Goal: Information Seeking & Learning: Learn about a topic

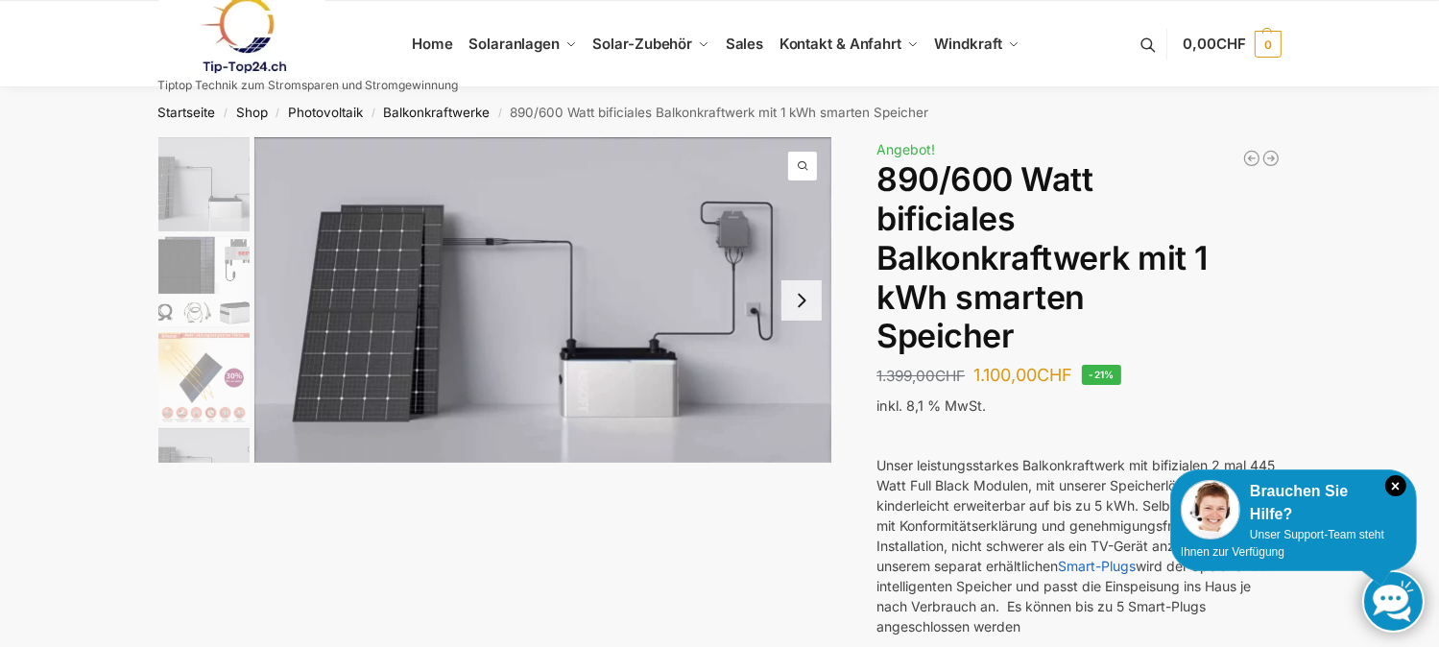
click at [538, 320] on img at bounding box center [543, 299] width 578 height 325
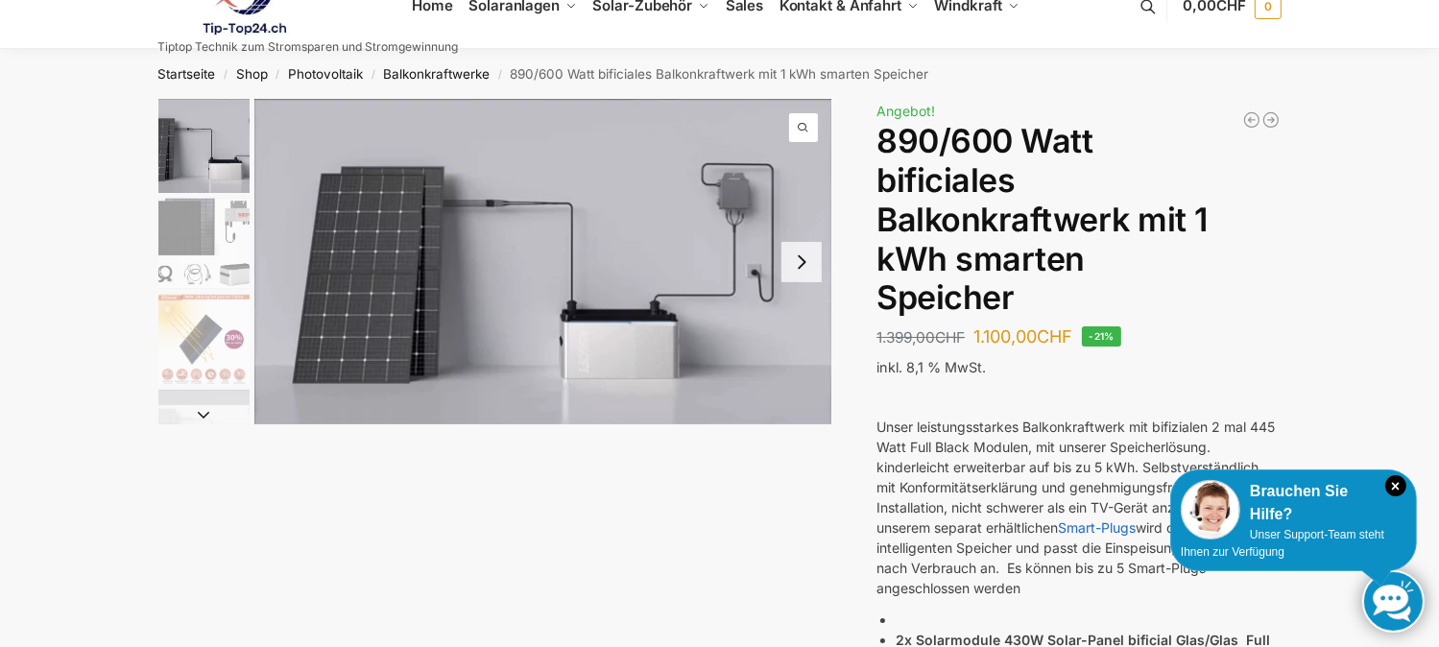
click at [1275, 251] on h1 "890/600 Watt bificiales Balkonkraftwerk mit 1 kWh smarten Speicher" at bounding box center [1078, 220] width 404 height 196
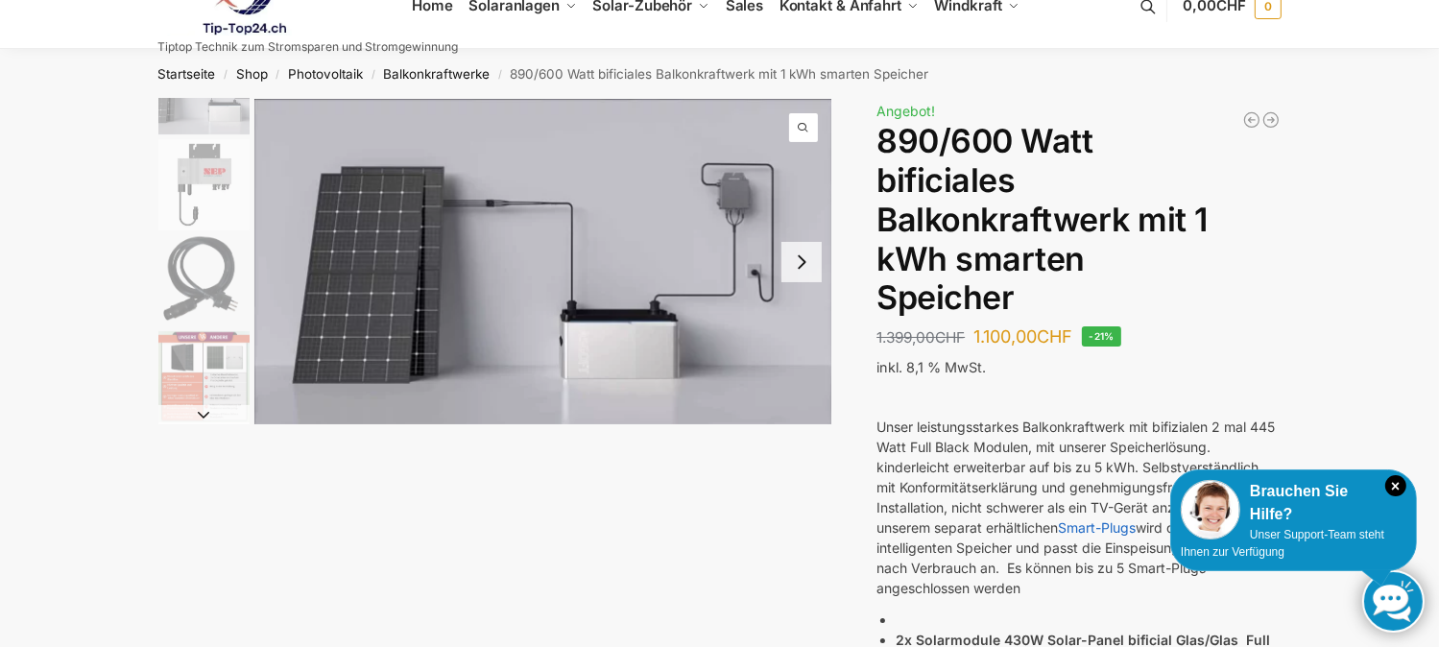
click at [801, 115] on span "1 / 7" at bounding box center [803, 127] width 29 height 29
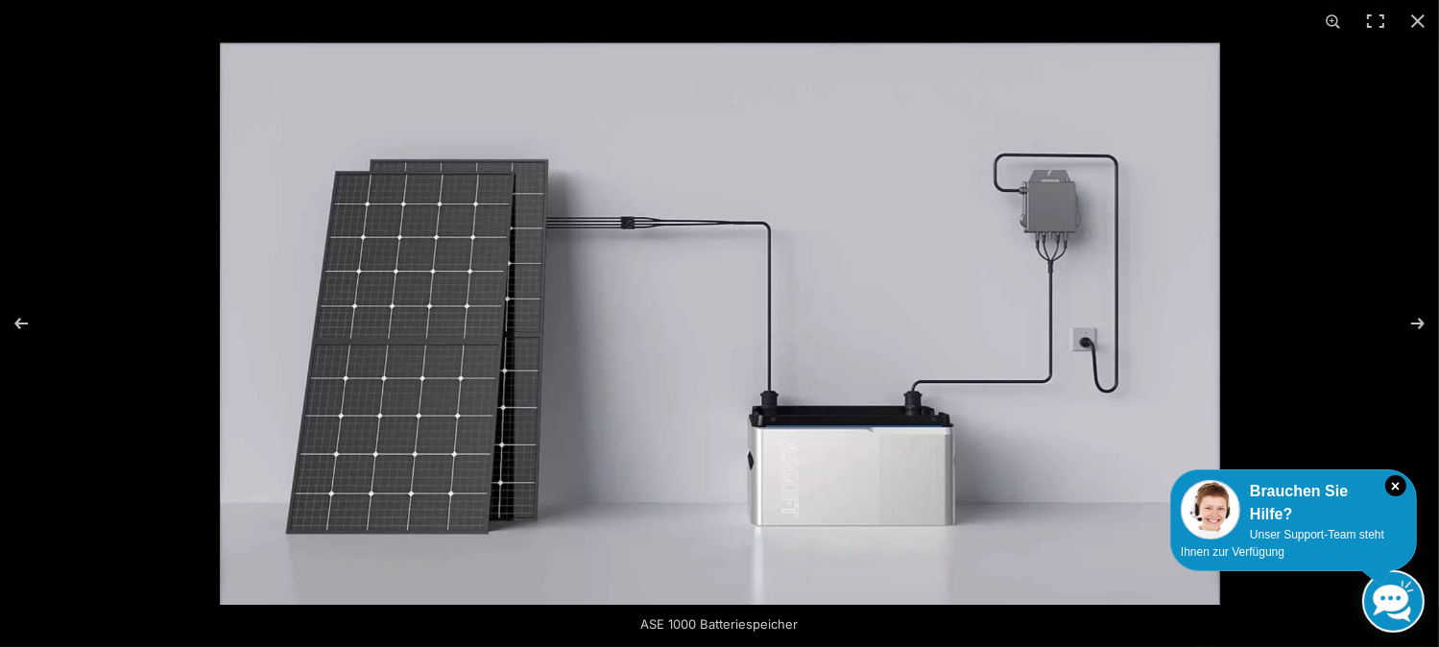
click at [247, 313] on img at bounding box center [720, 323] width 1000 height 563
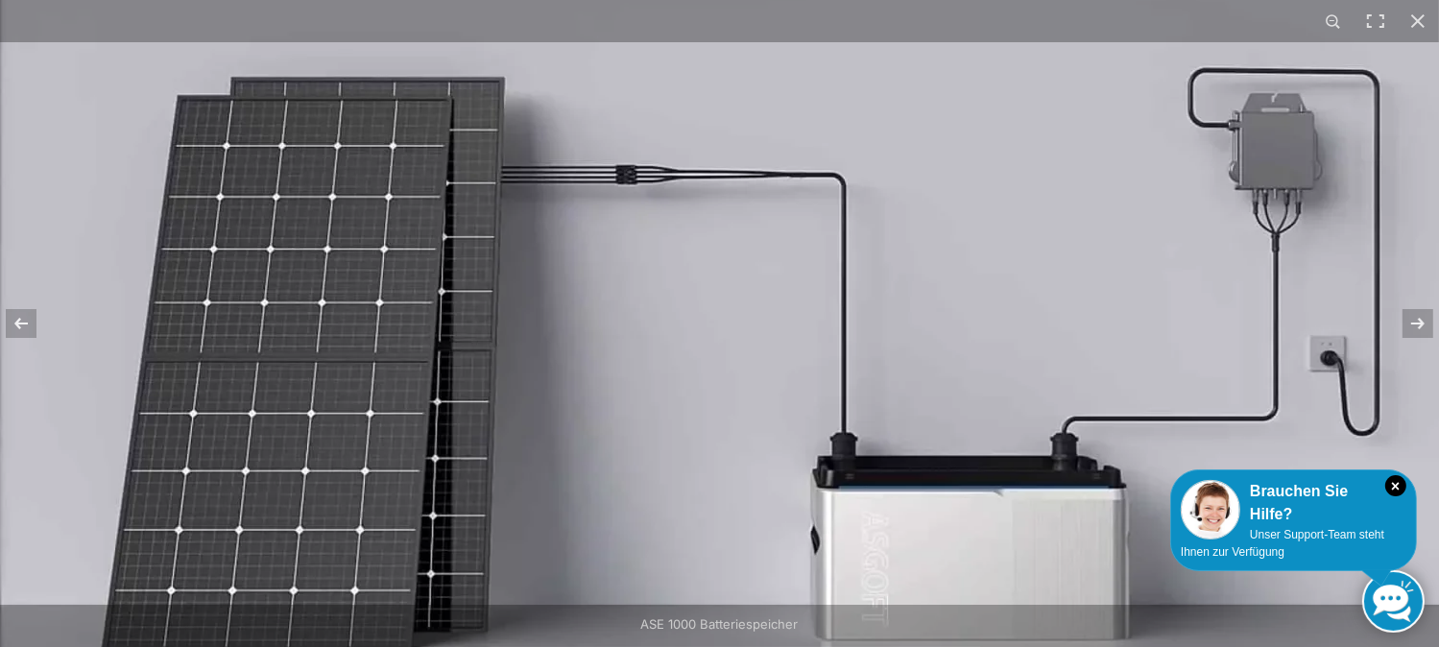
click at [63, 234] on img at bounding box center [768, 329] width 1536 height 864
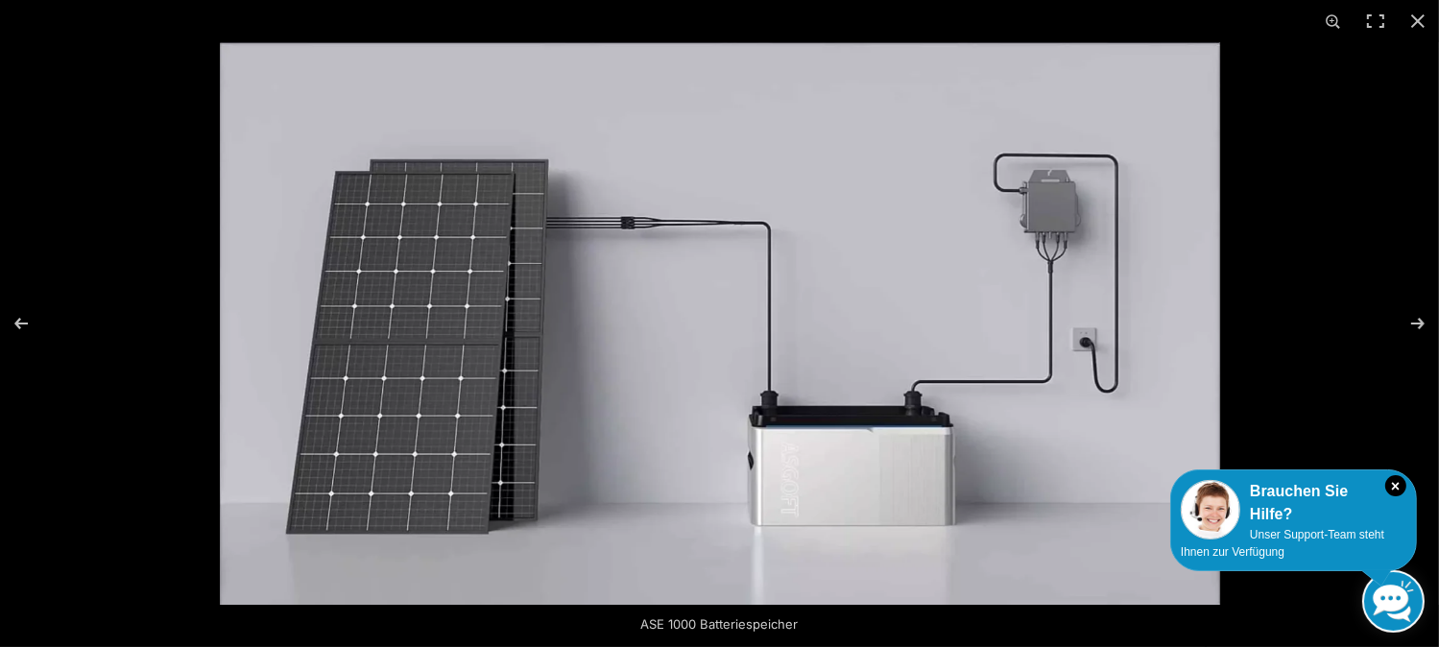
click at [257, 276] on img at bounding box center [720, 323] width 1000 height 563
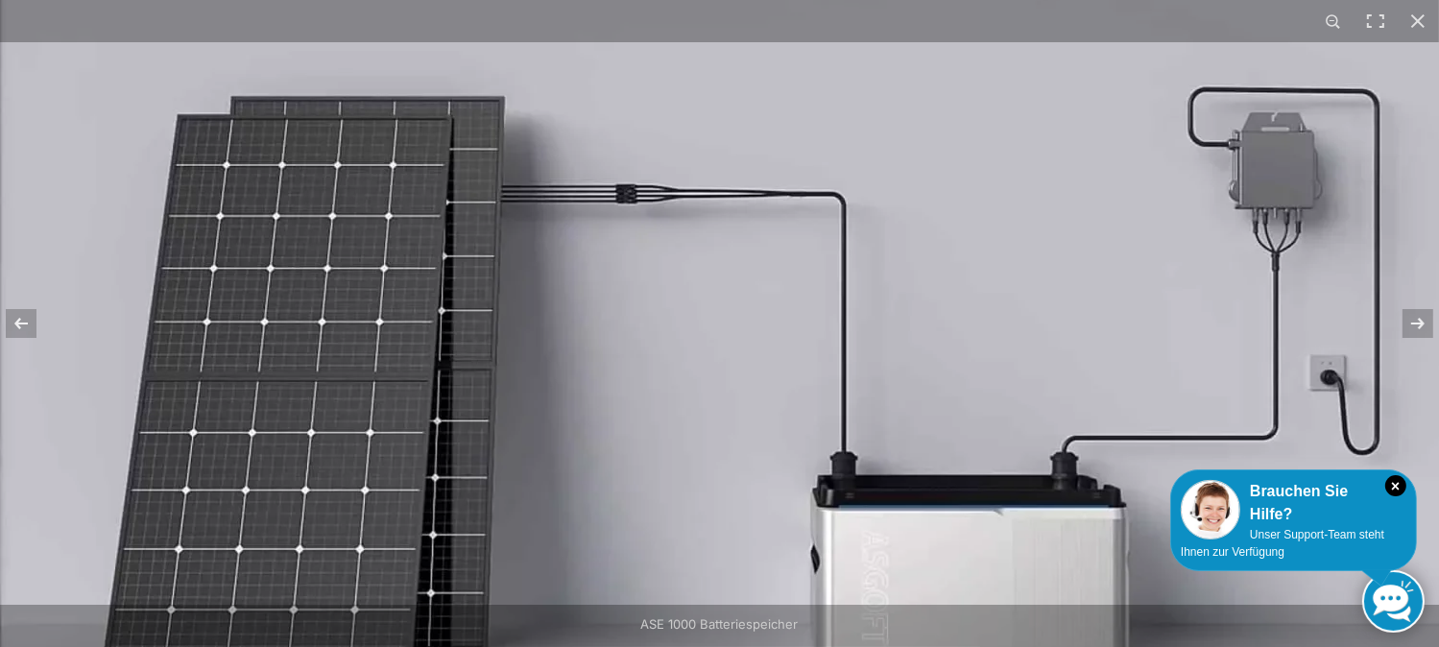
click at [257, 276] on img at bounding box center [768, 348] width 1536 height 864
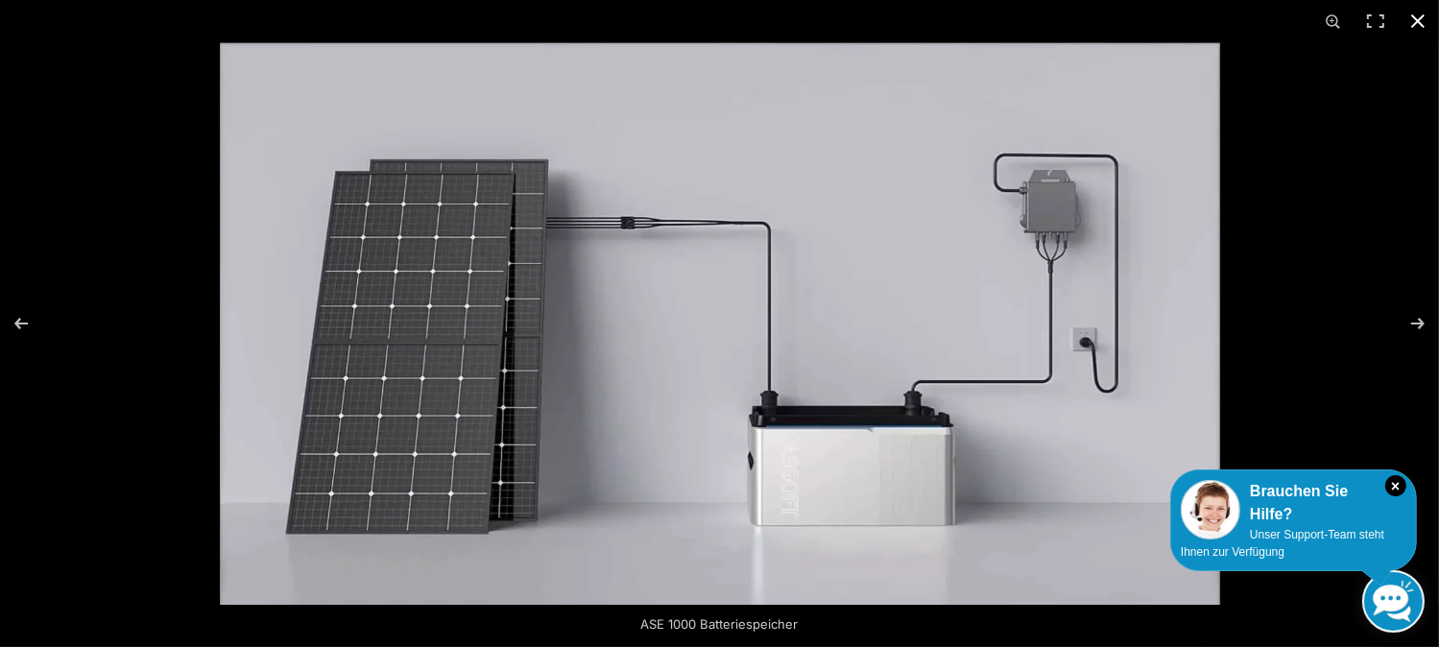
click at [106, 279] on div at bounding box center [719, 323] width 1439 height 647
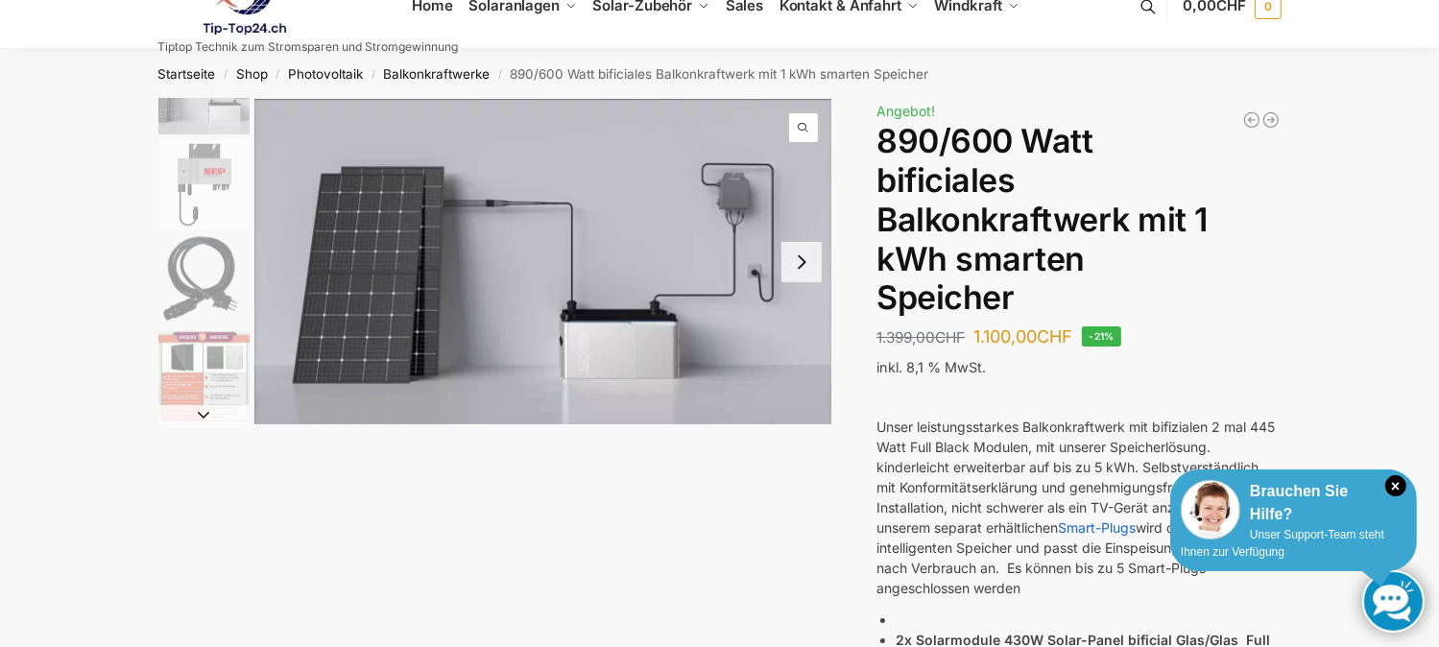
click at [1290, 485] on div "Brauchen Sie Hilfe?" at bounding box center [1294, 503] width 226 height 46
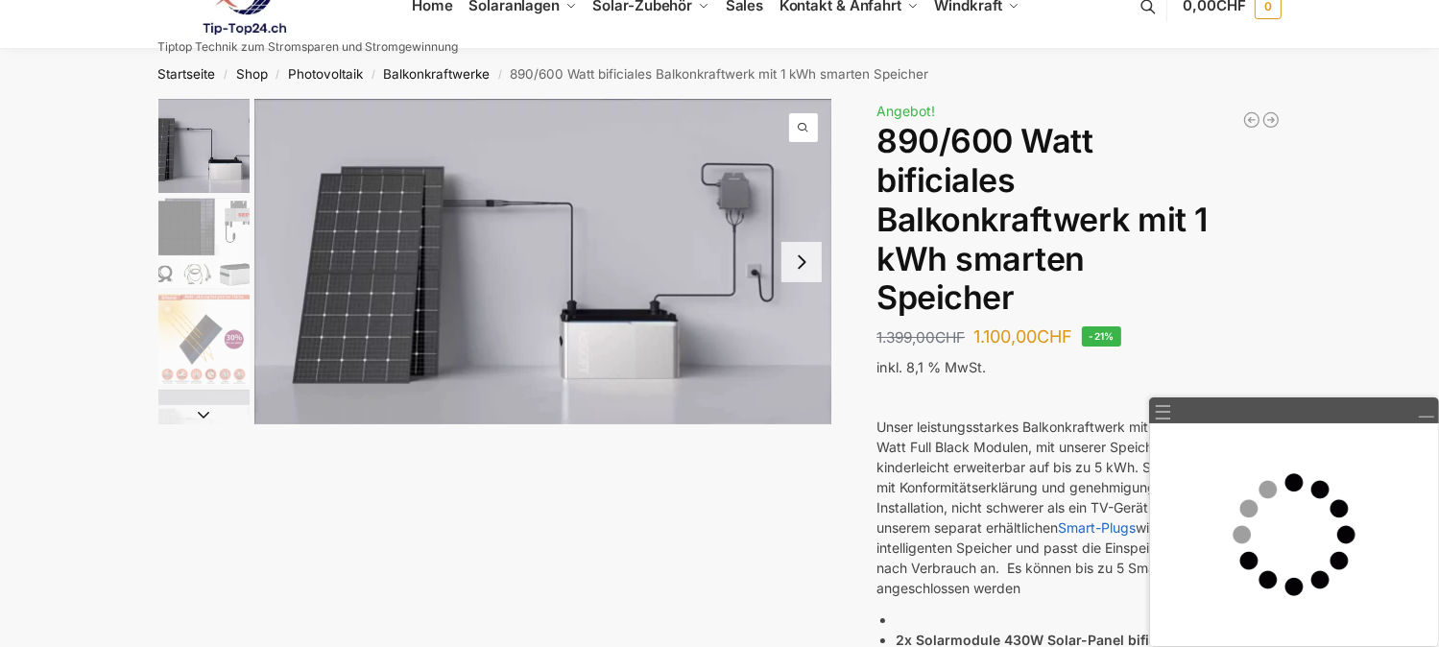
click at [1276, 288] on h1 "890/600 Watt bificiales Balkonkraftwerk mit 1 kWh smarten Speicher" at bounding box center [1078, 220] width 404 height 196
click at [1236, 416] on div "☰" at bounding box center [1294, 410] width 290 height 26
click at [1160, 410] on link "☰" at bounding box center [1163, 412] width 18 height 20
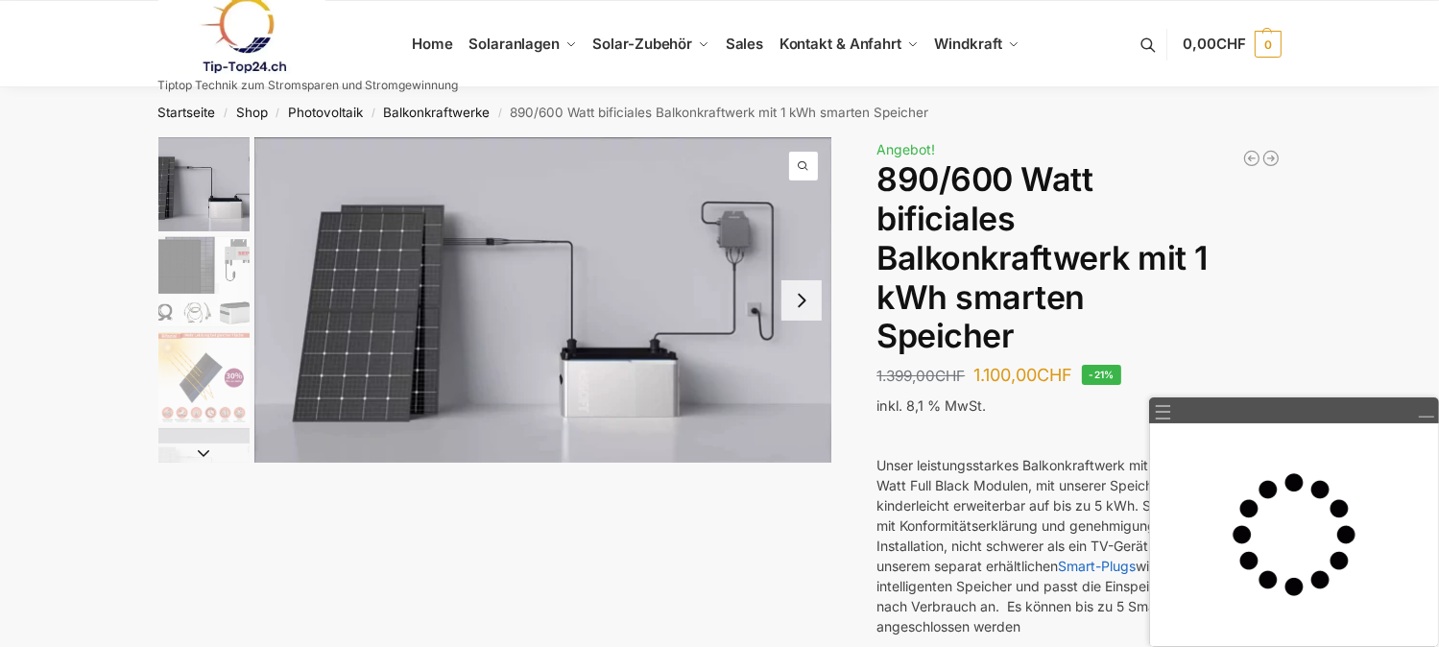
click at [1021, 428] on p at bounding box center [1078, 433] width 404 height 20
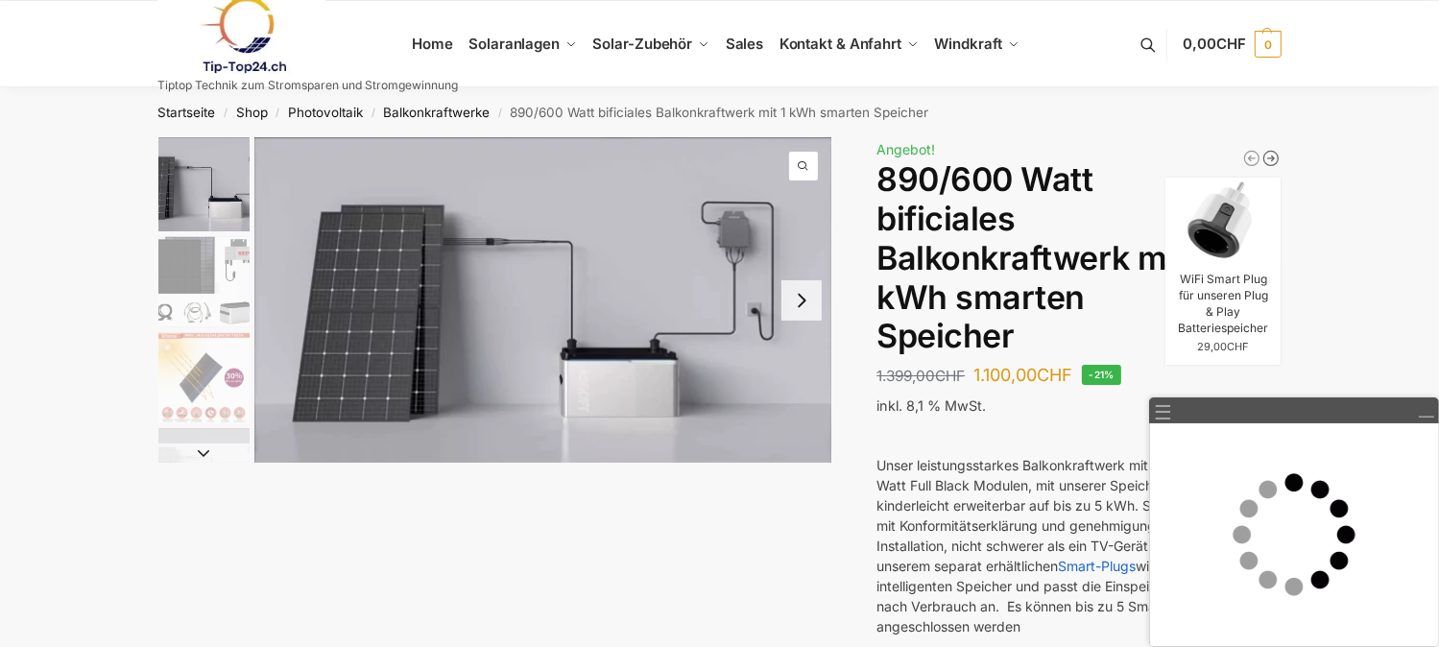
click at [1275, 158] on icon "WiFi Smart Plug für unseren Plug & Play Batteriespeicher" at bounding box center [1271, 159] width 14 height 14
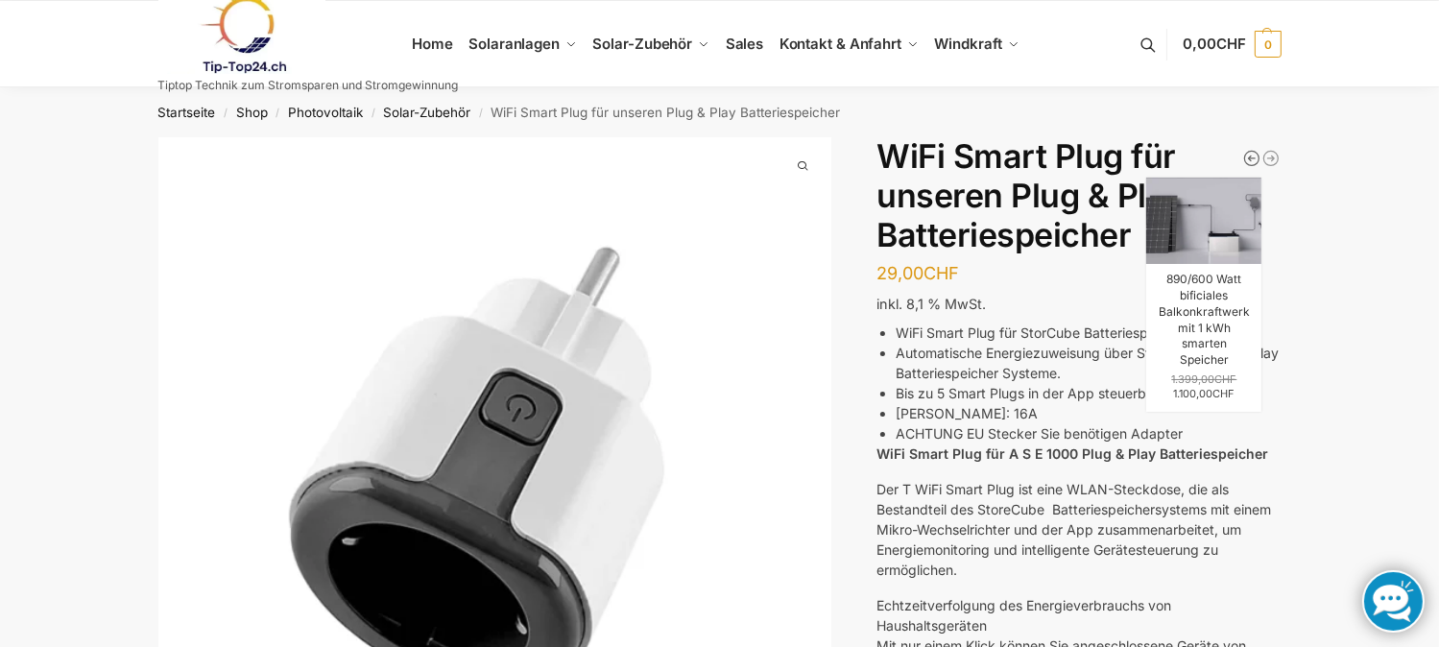
click at [1250, 153] on icon "890/600 Watt bificiales Balkonkraftwerk mit 1 kWh smarten Speicher" at bounding box center [1251, 158] width 19 height 19
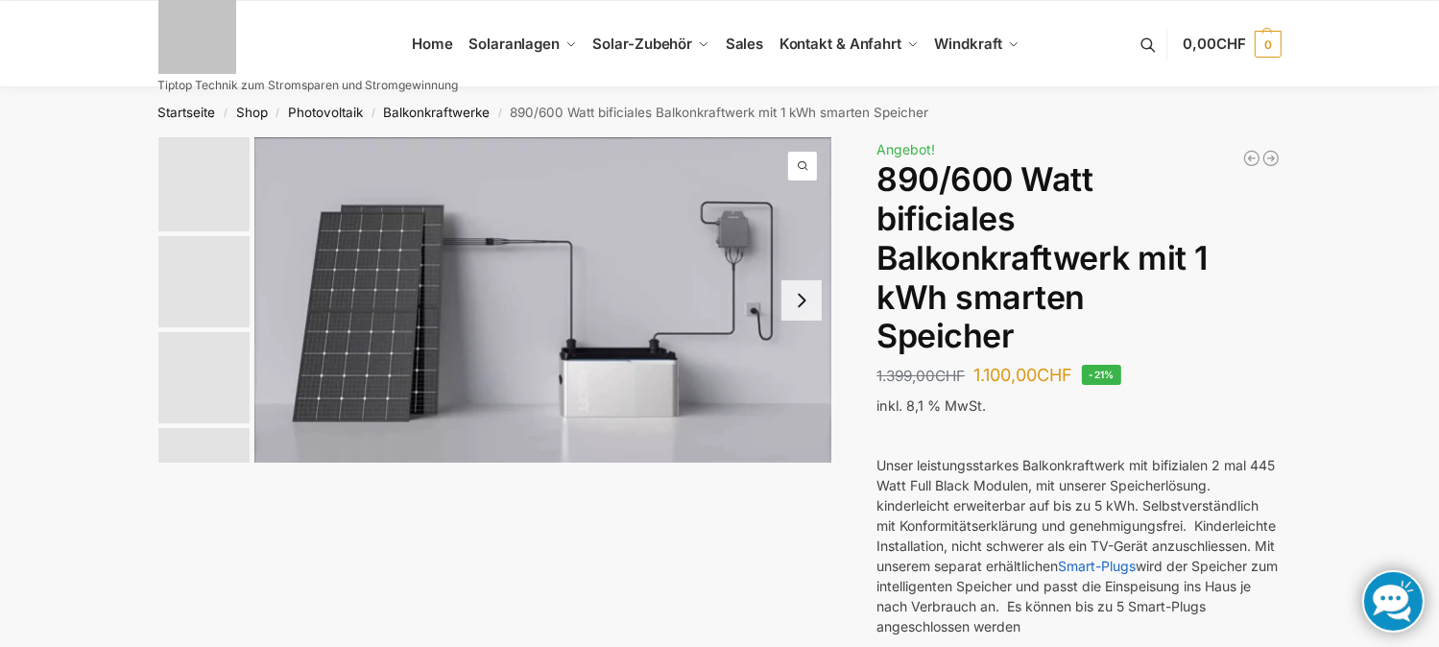
click at [1250, 153] on icon "Balkonkraftwerk 445/860 Erweiterungsmodul" at bounding box center [1251, 158] width 19 height 19
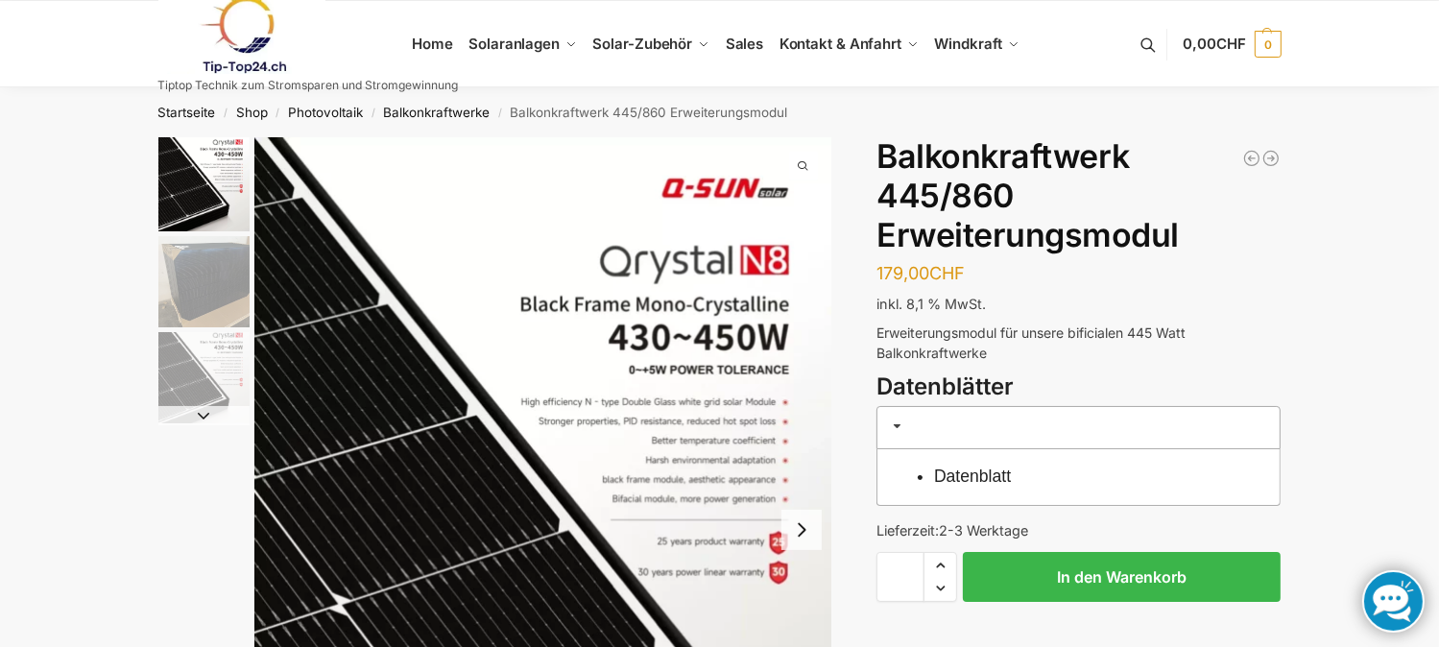
click at [854, 471] on div "179,00 CHF In den Warenkorb Mega XXL 1780 Watt Steckerkraftwerk Genehmigungsfre…" at bounding box center [720, 545] width 1204 height 816
click at [972, 469] on link "Datenblatt" at bounding box center [972, 476] width 77 height 19
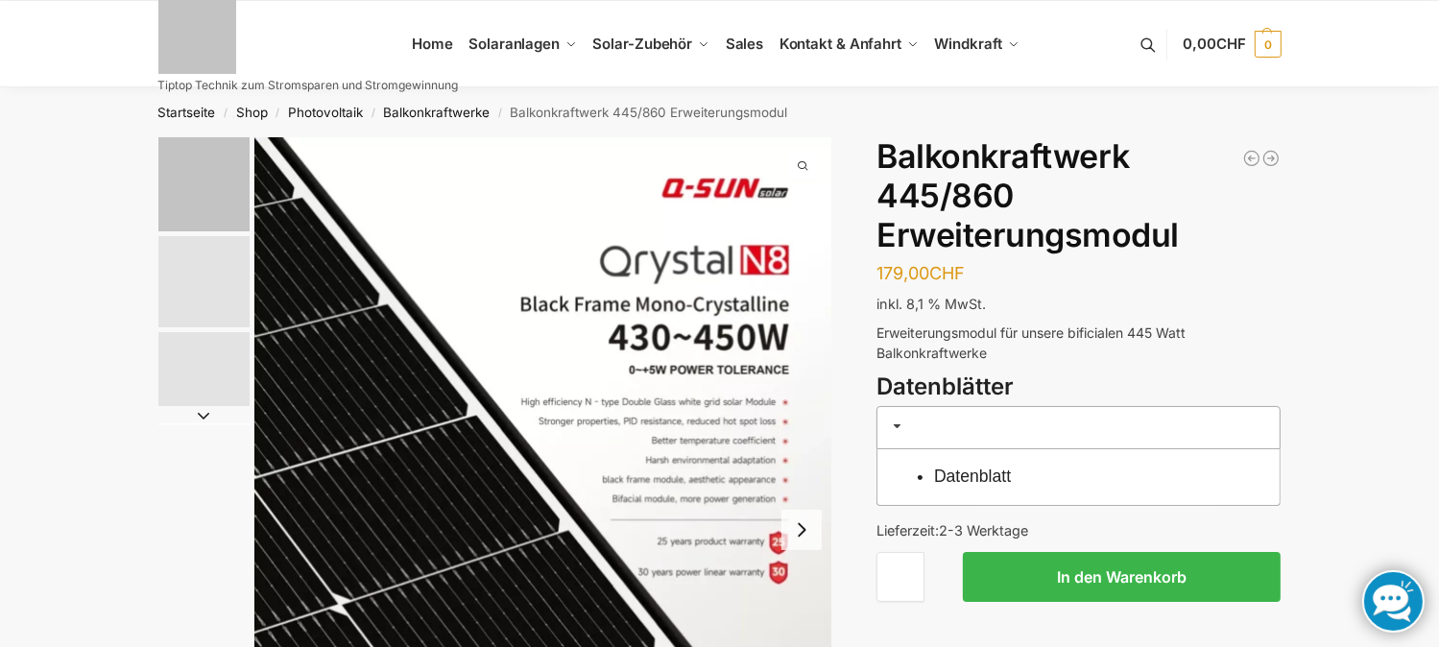
click at [913, 244] on div "179,00 CHF In den Warenkorb Mega XXL 1780 Watt Steckerkraftwerk Genehmigungsfre…" at bounding box center [720, 545] width 1204 height 816
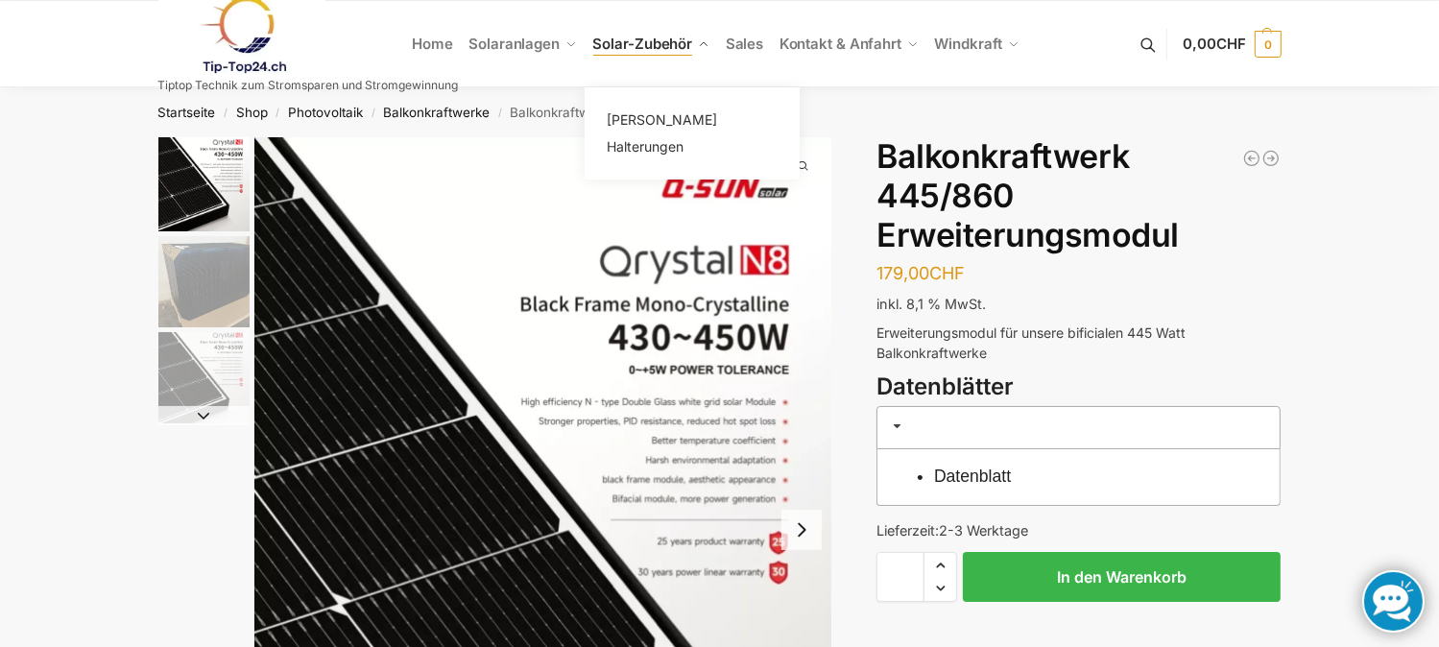
click at [635, 45] on span "Solar-Zubehör" at bounding box center [643, 44] width 100 height 18
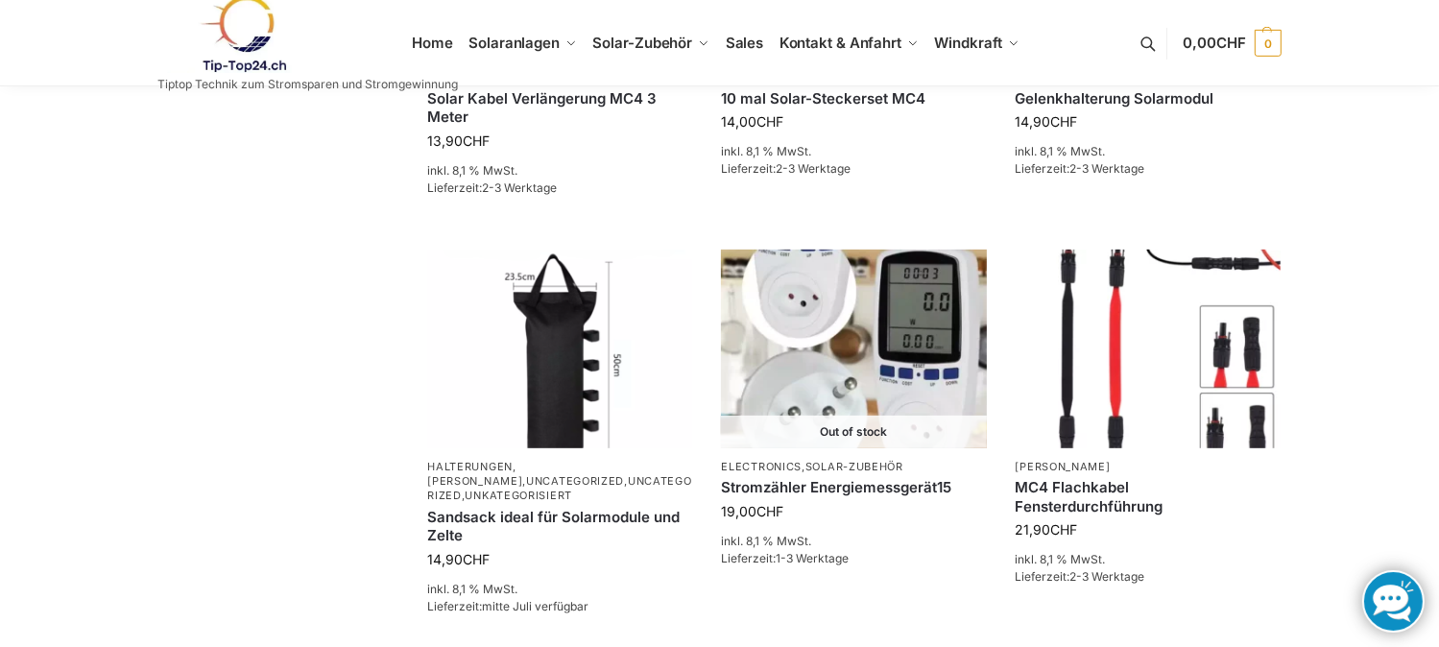
scroll to position [922, 0]
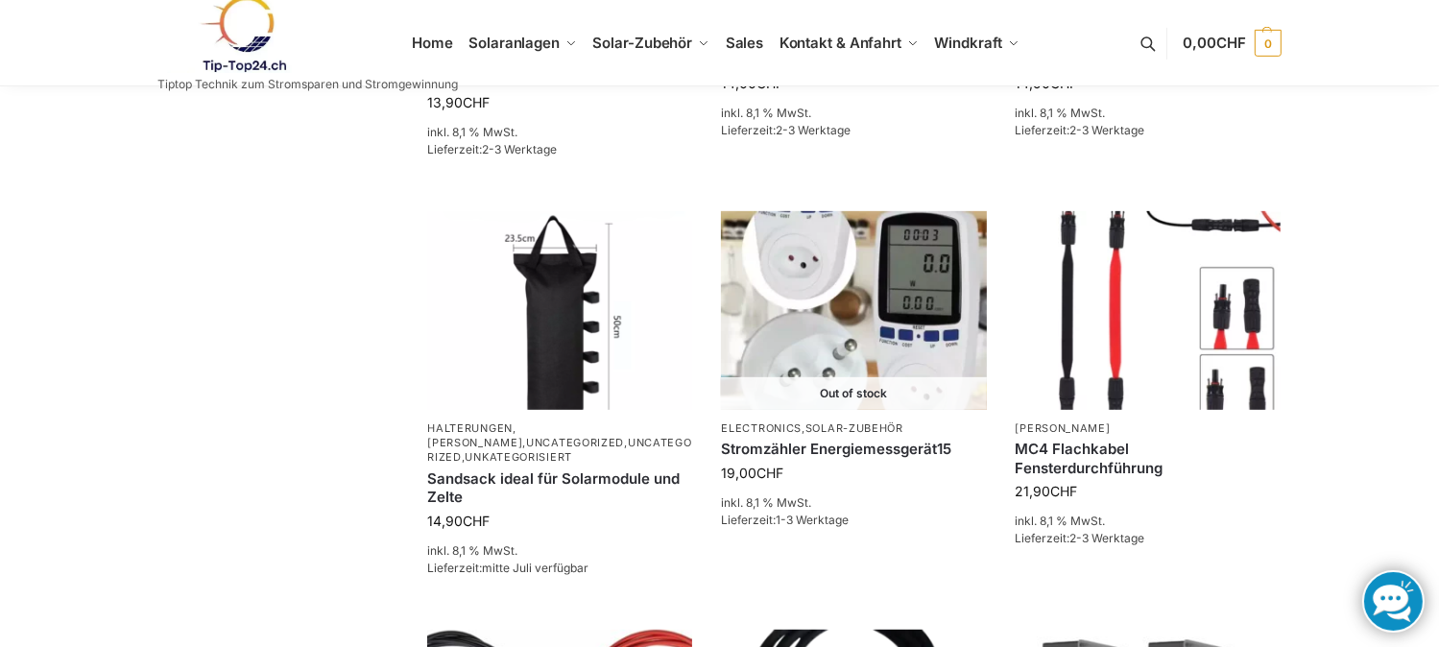
click at [392, 204] on div "**********" at bounding box center [720, 135] width 1204 height 1838
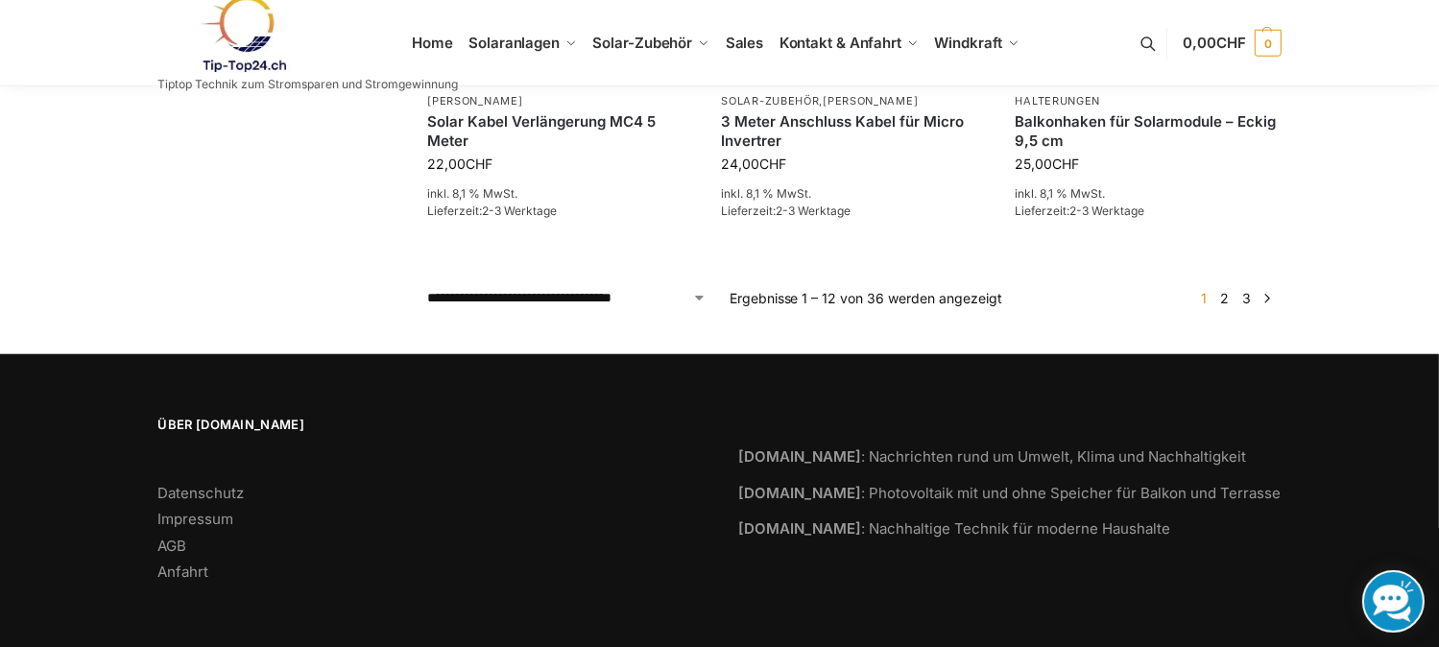
scroll to position [1669, 0]
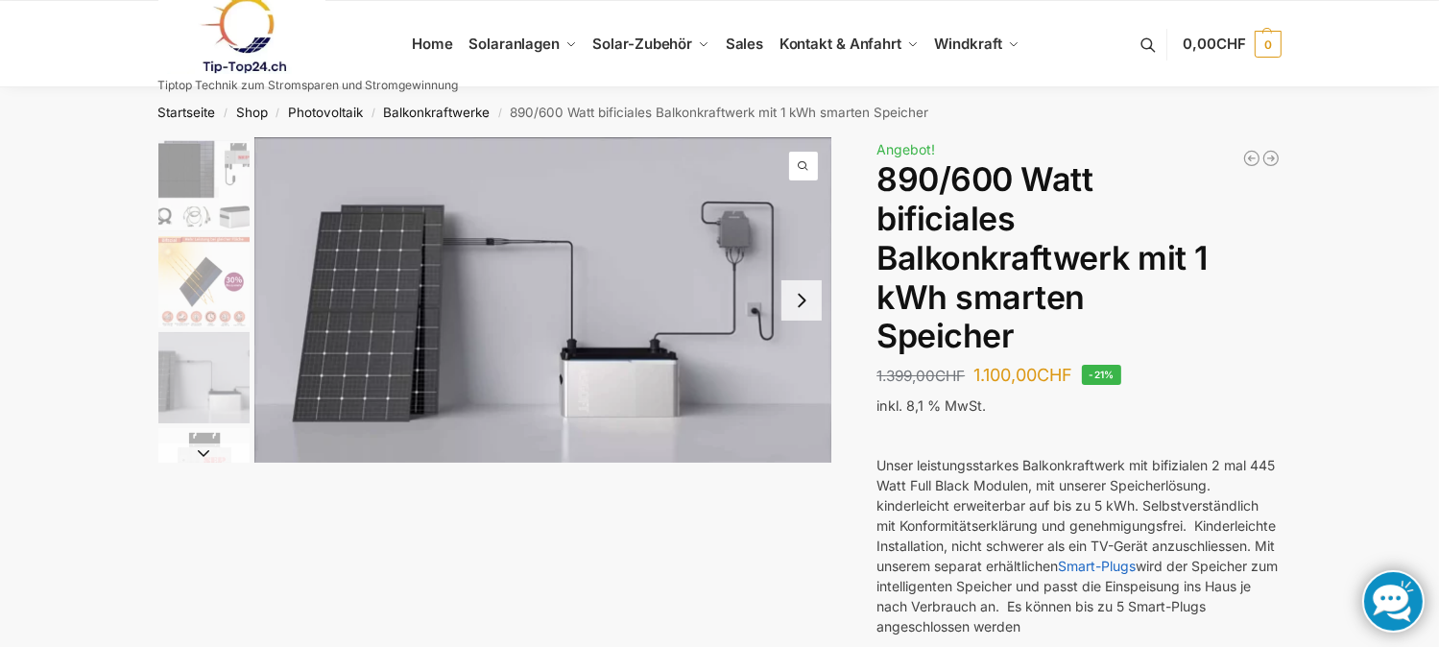
click at [1109, 441] on p at bounding box center [1078, 433] width 404 height 20
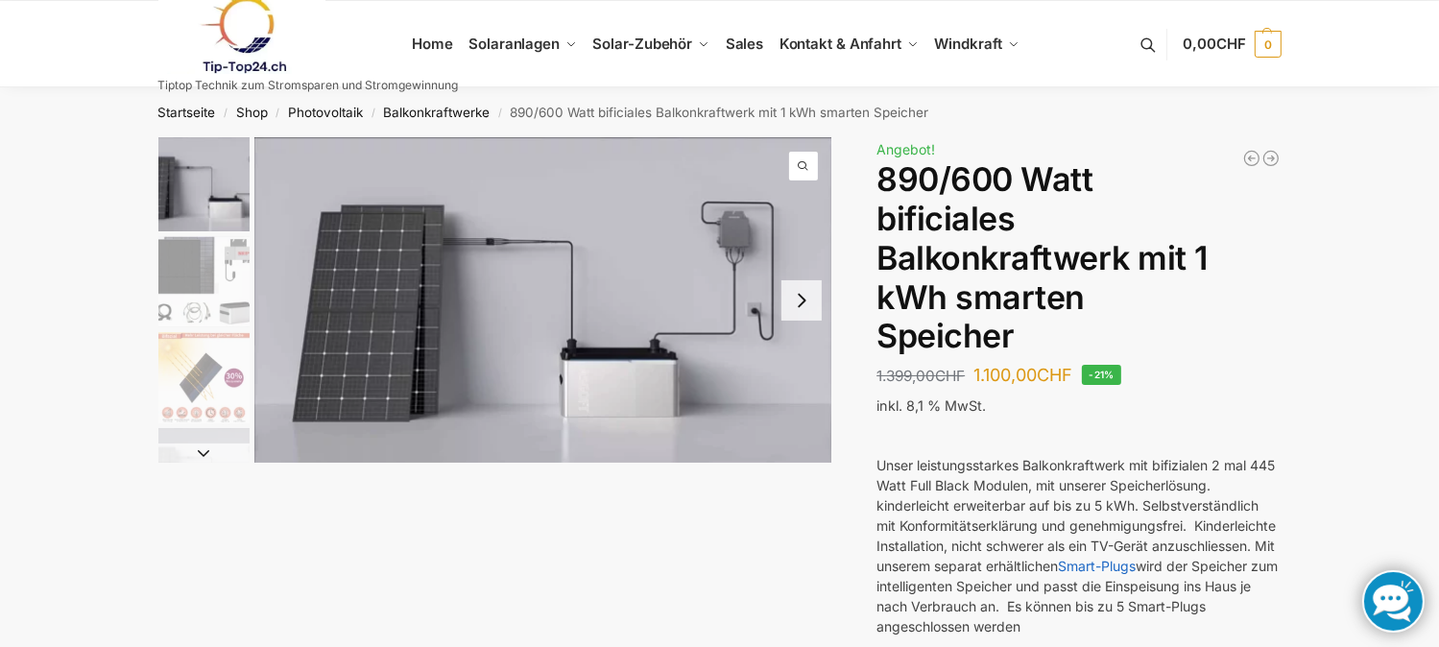
click at [1109, 441] on p at bounding box center [1078, 433] width 404 height 20
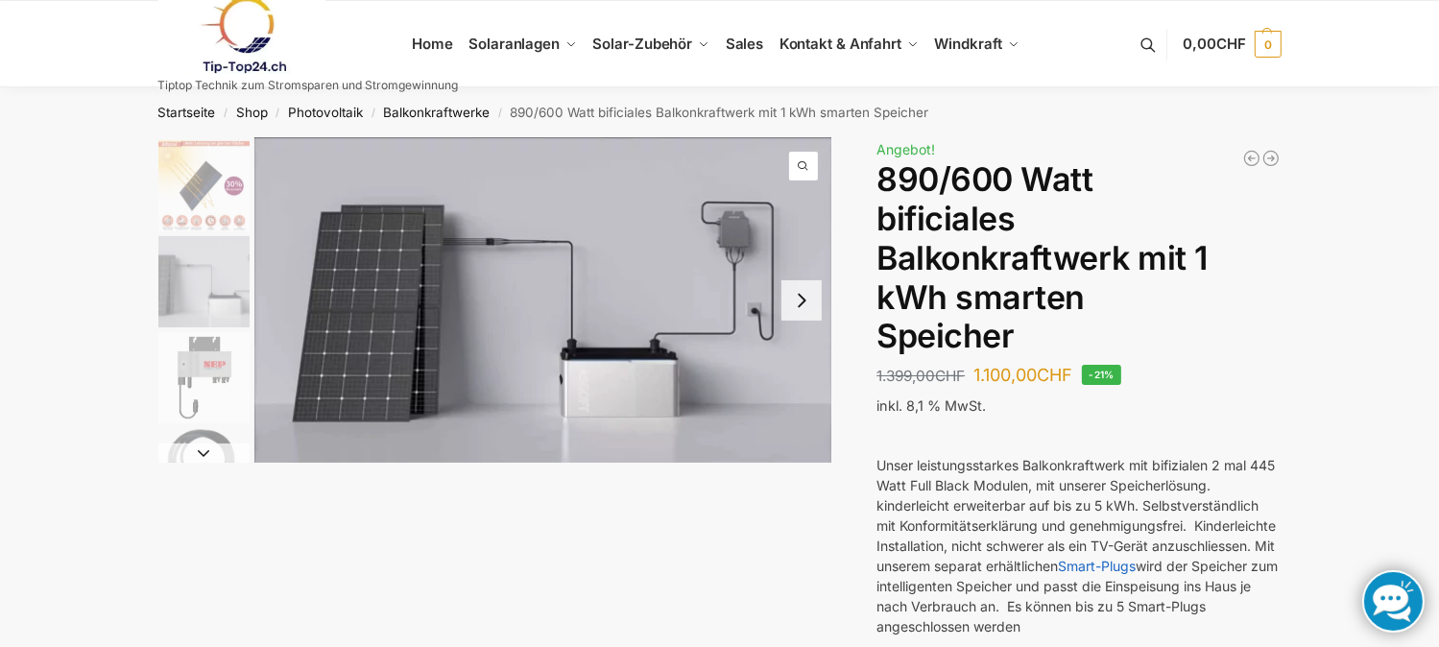
click at [1260, 257] on h1 "890/600 Watt bificiales Balkonkraftwerk mit 1 kWh smarten Speicher" at bounding box center [1078, 258] width 404 height 196
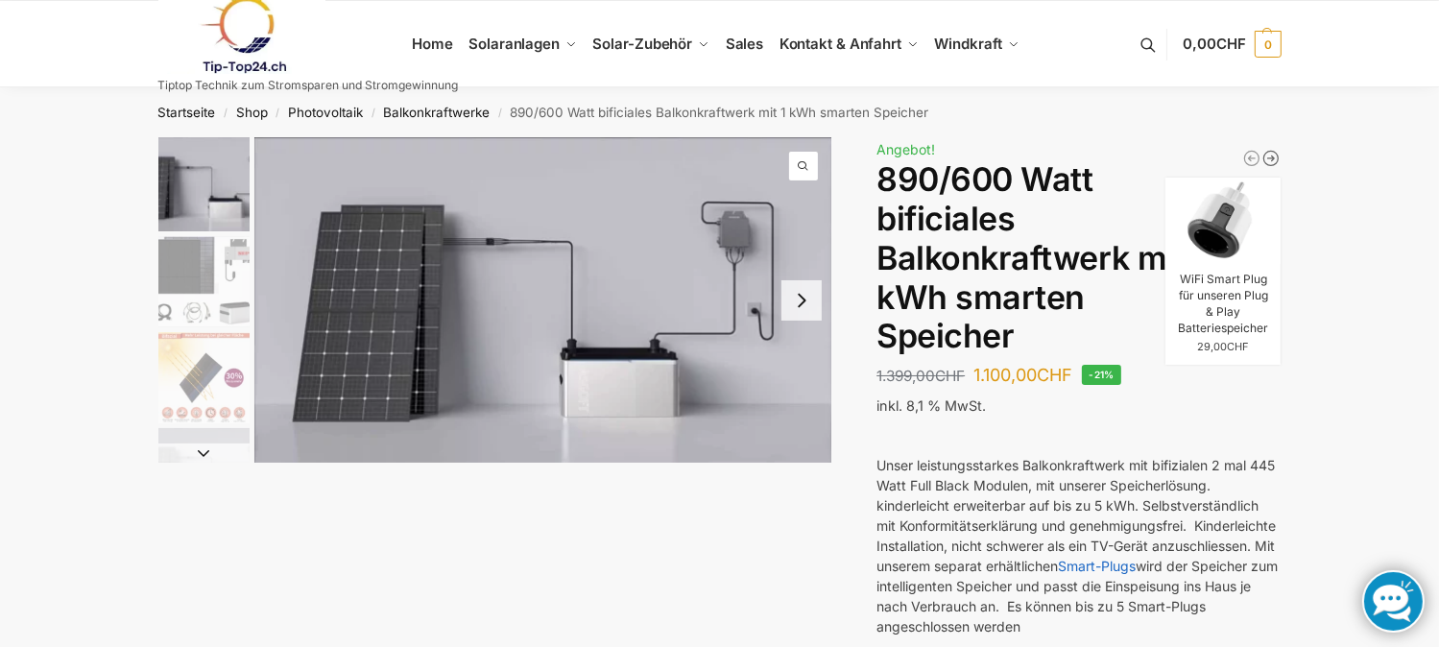
click at [1267, 155] on icon "WiFi Smart Plug für unseren Plug & Play Batteriespeicher" at bounding box center [1270, 158] width 19 height 19
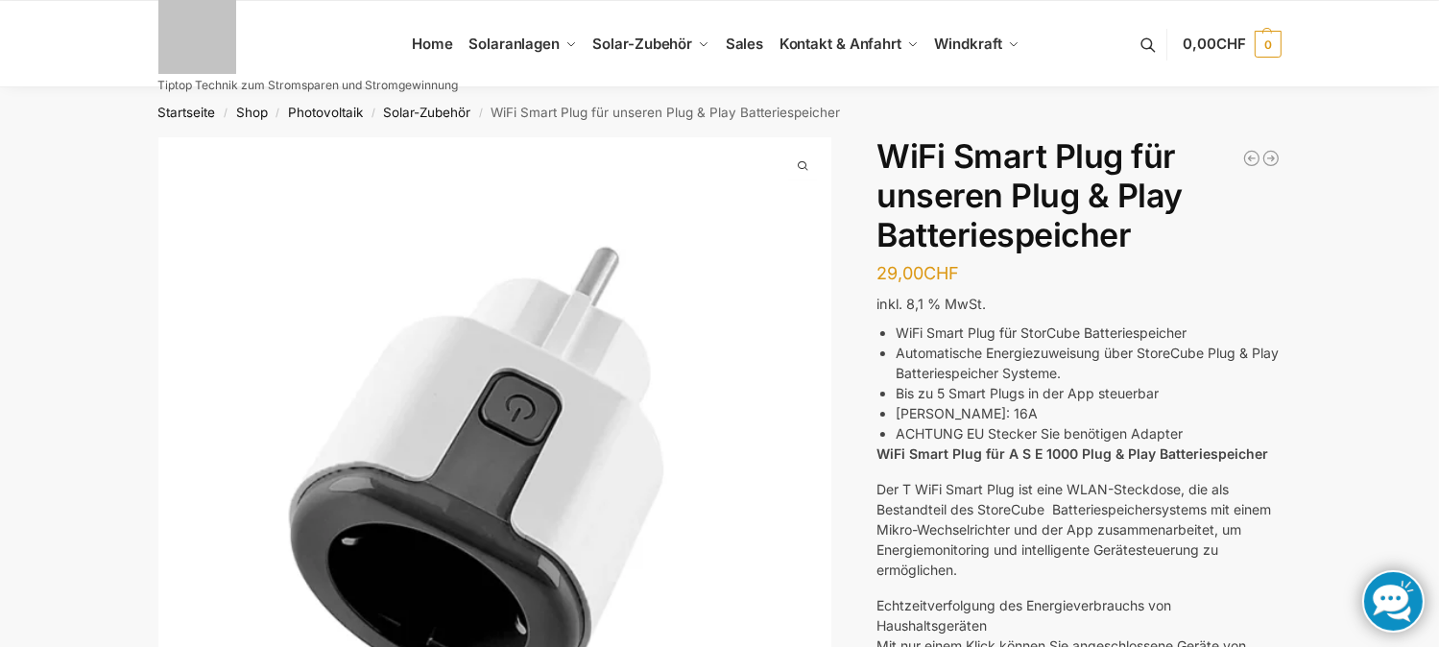
click at [1267, 155] on icon "Sandsack ideal für Solarmodule und Zelte" at bounding box center [1270, 158] width 19 height 19
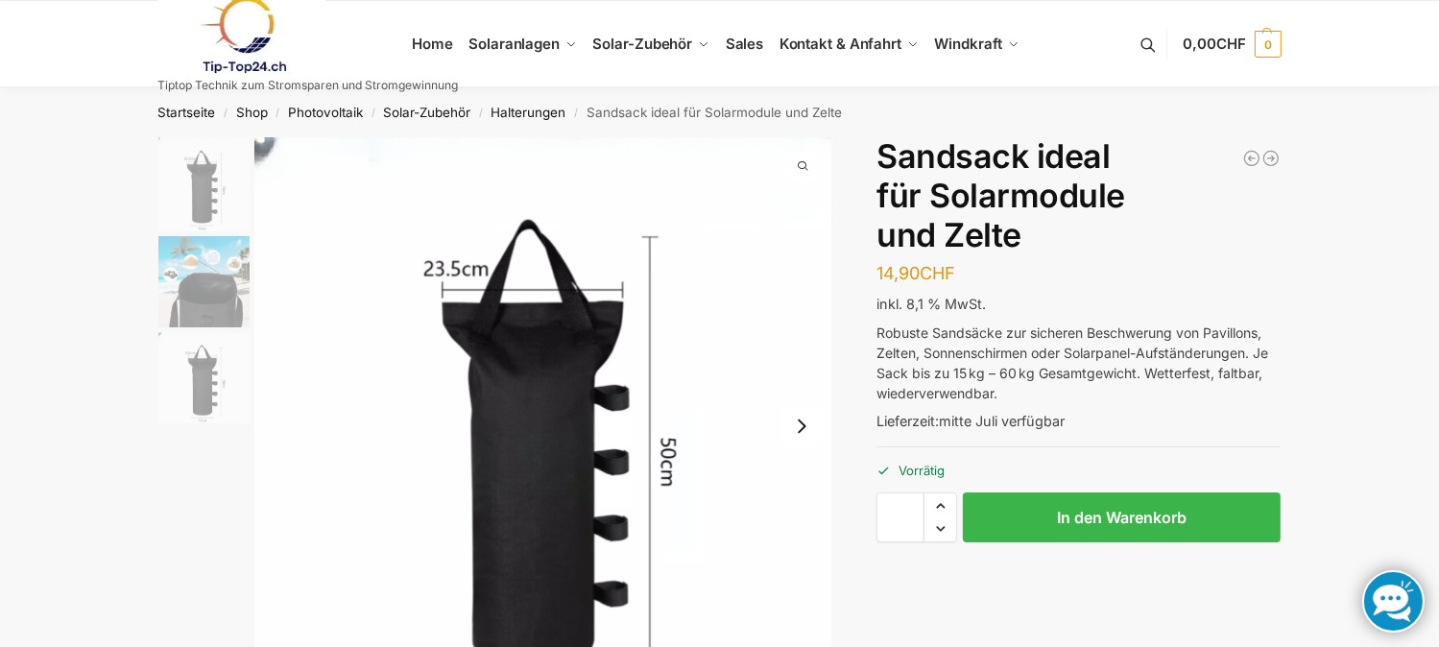
click at [1267, 155] on icon "10 mal Solar-Steckerset MC4" at bounding box center [1270, 158] width 19 height 19
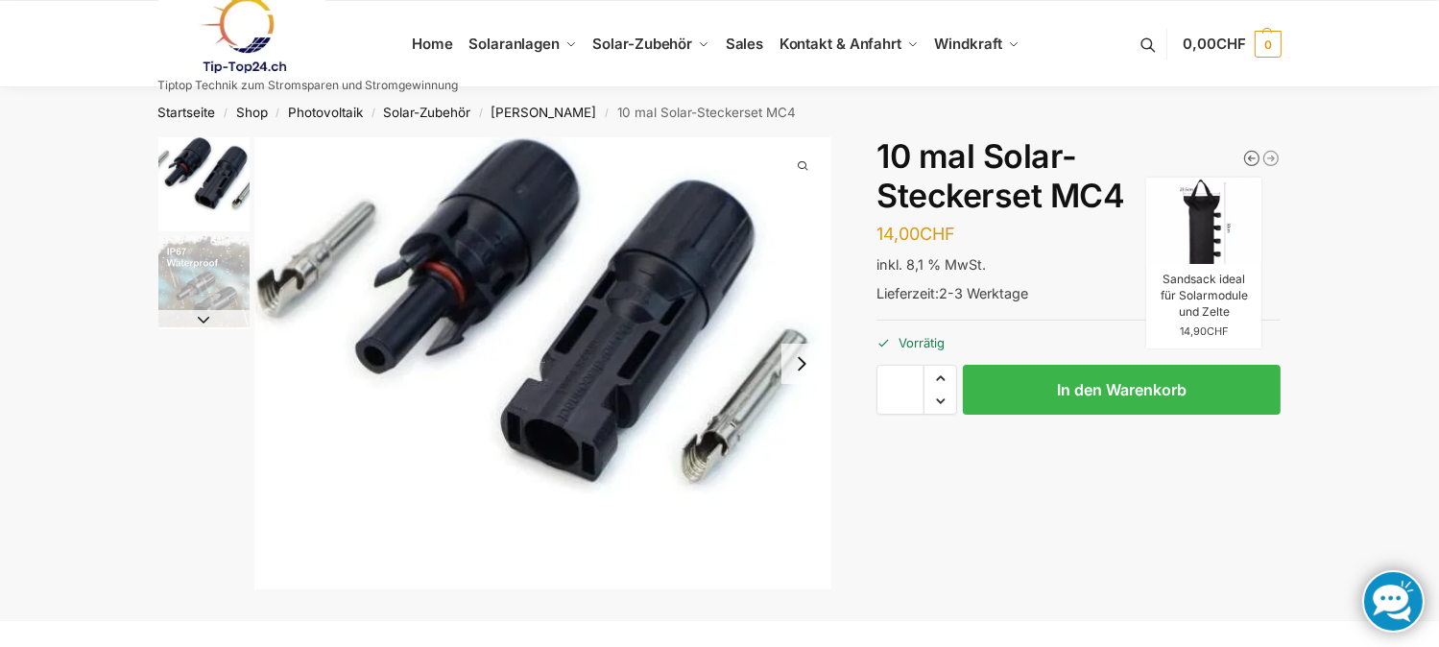
click at [1247, 156] on icon "Sandsack ideal für Solarmodule und Zelte" at bounding box center [1251, 158] width 19 height 19
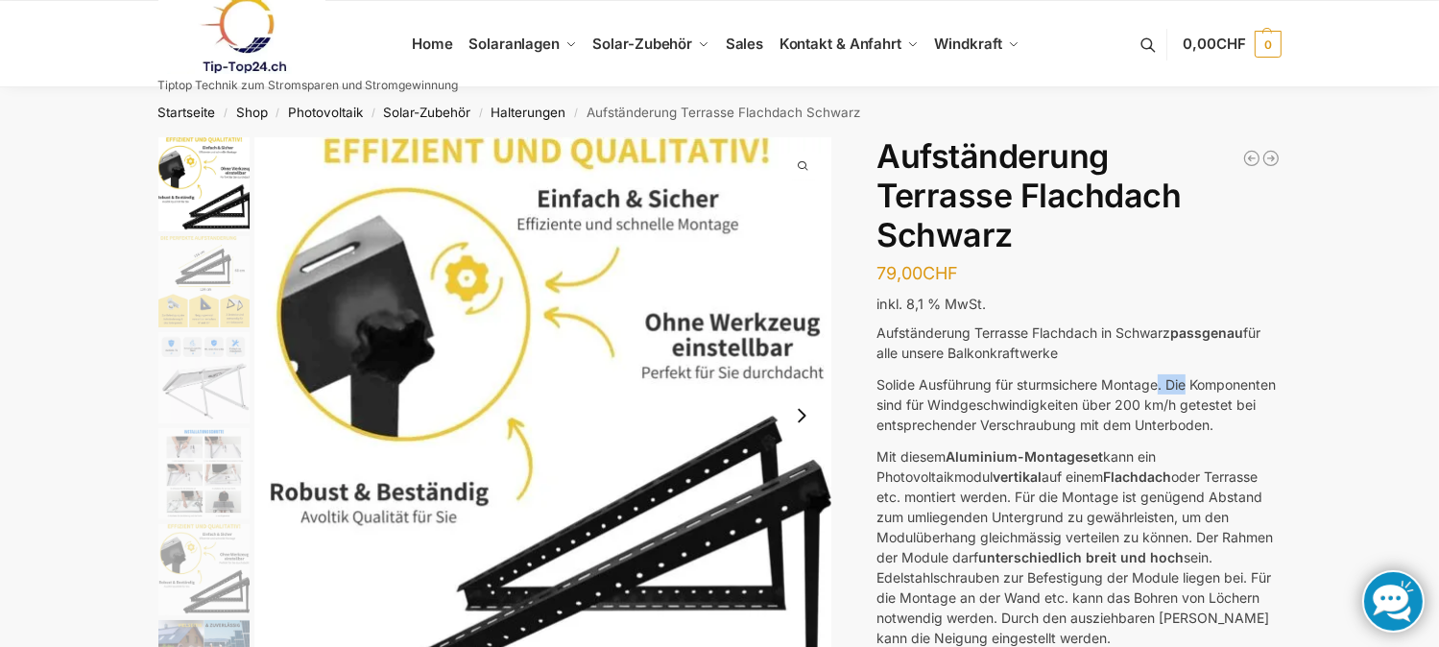
drag, startPoint x: 1163, startPoint y: 376, endPoint x: 1274, endPoint y: 392, distance: 112.4
click at [1274, 392] on p "Solide Ausführung für sturmsichere Montage. Die Komponenten sind für Windgeschw…" at bounding box center [1078, 404] width 404 height 60
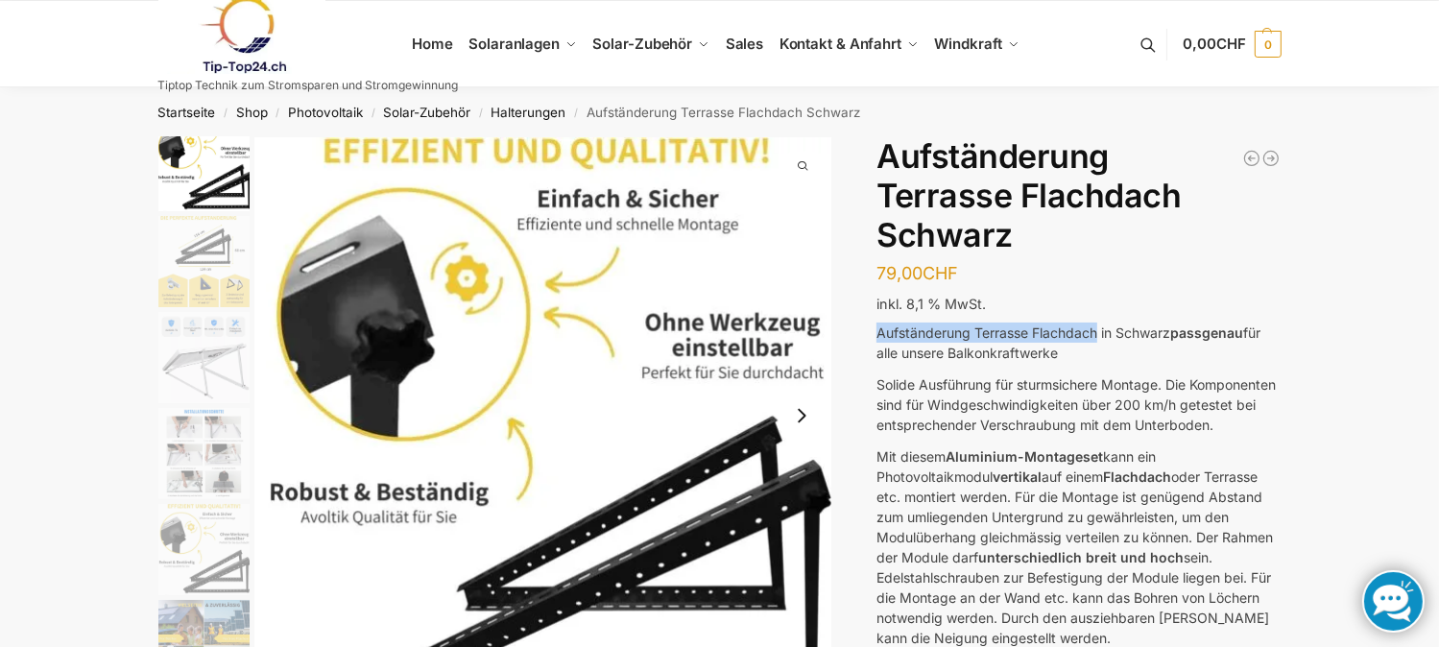
drag, startPoint x: 1098, startPoint y: 324, endPoint x: 1007, endPoint y: 287, distance: 98.2
click at [1007, 287] on div "Balkonhaken für Solarmodule - Eckig 12,99 CHF Sandsack ideal für Solarmodule un…" at bounding box center [1078, 536] width 404 height 798
click at [666, 291] on img "1 / 6" at bounding box center [543, 415] width 578 height 556
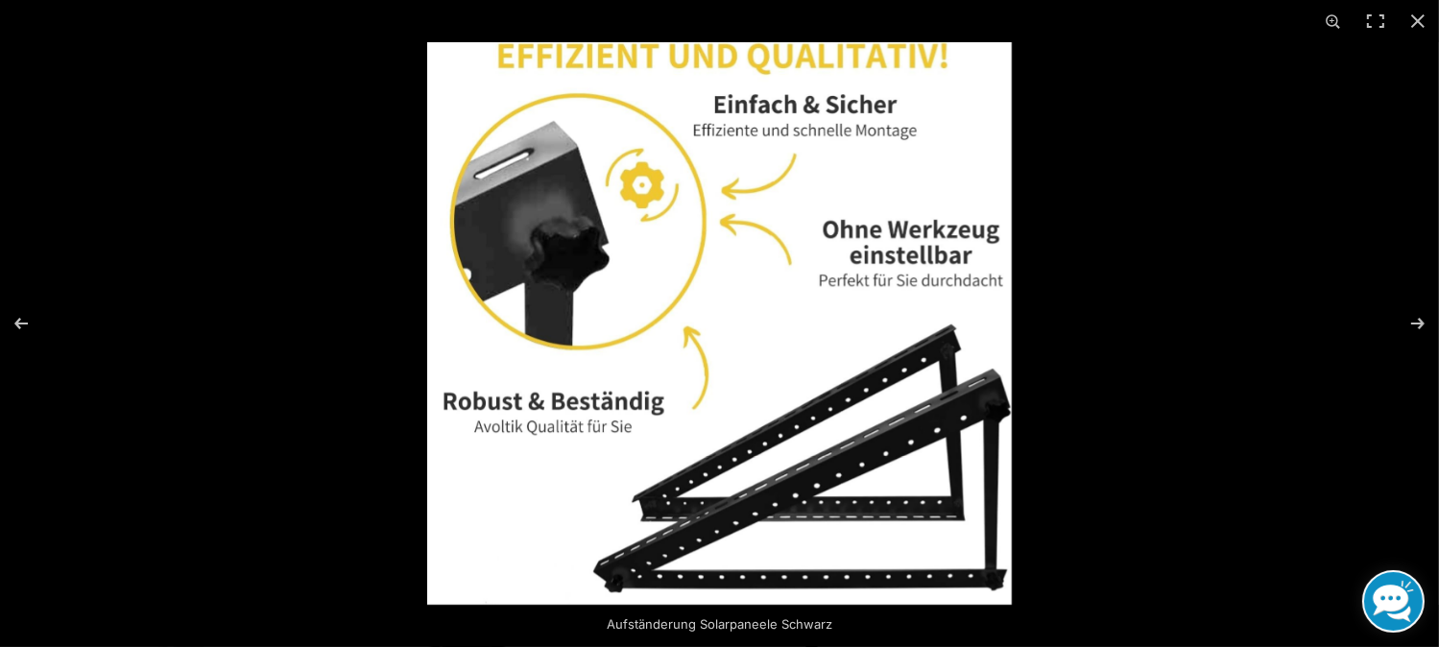
click at [734, 345] on img at bounding box center [719, 323] width 585 height 563
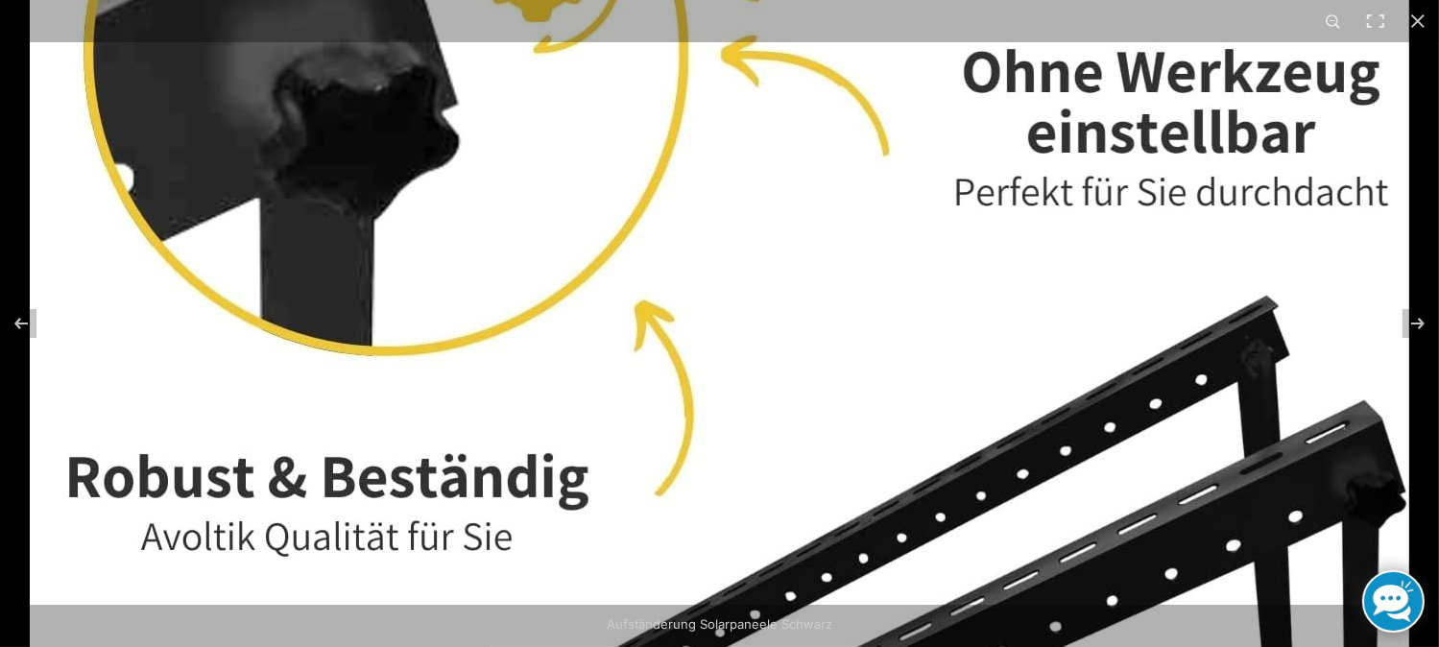
click at [914, 317] on img at bounding box center [720, 293] width 1380 height 1327
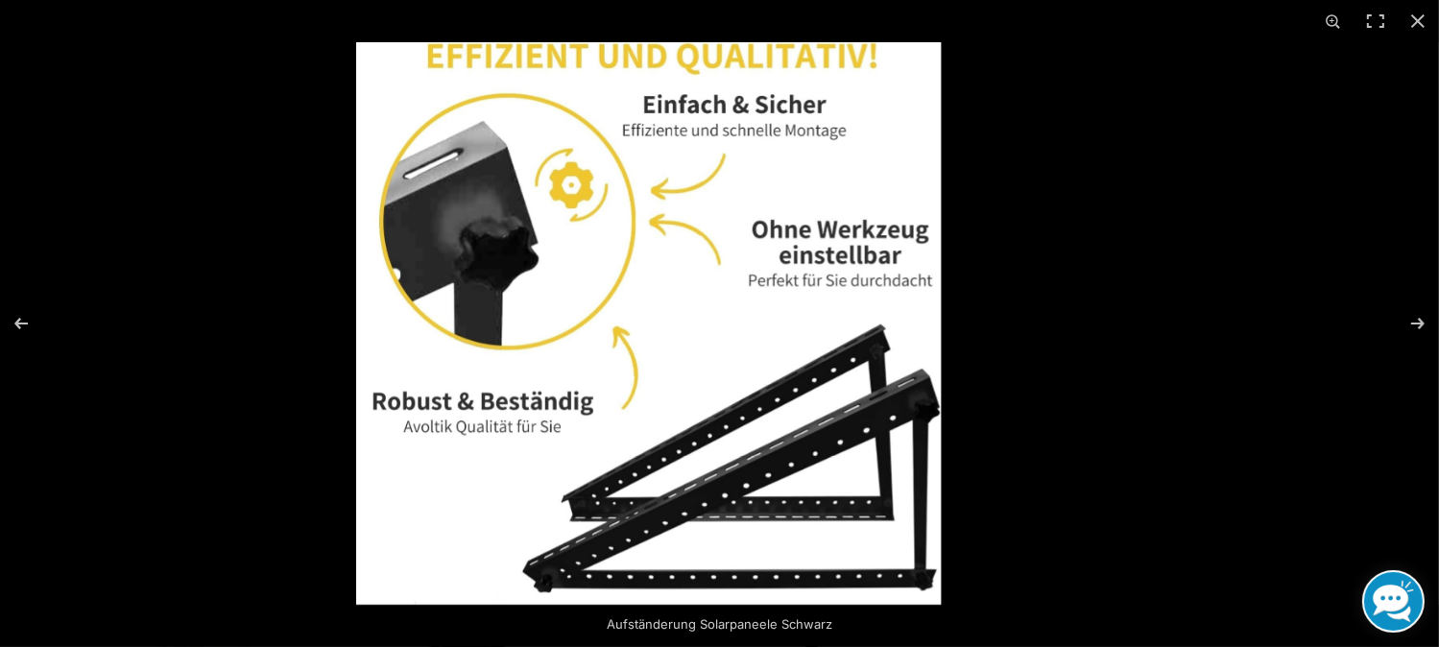
click at [733, 383] on img at bounding box center [648, 323] width 585 height 563
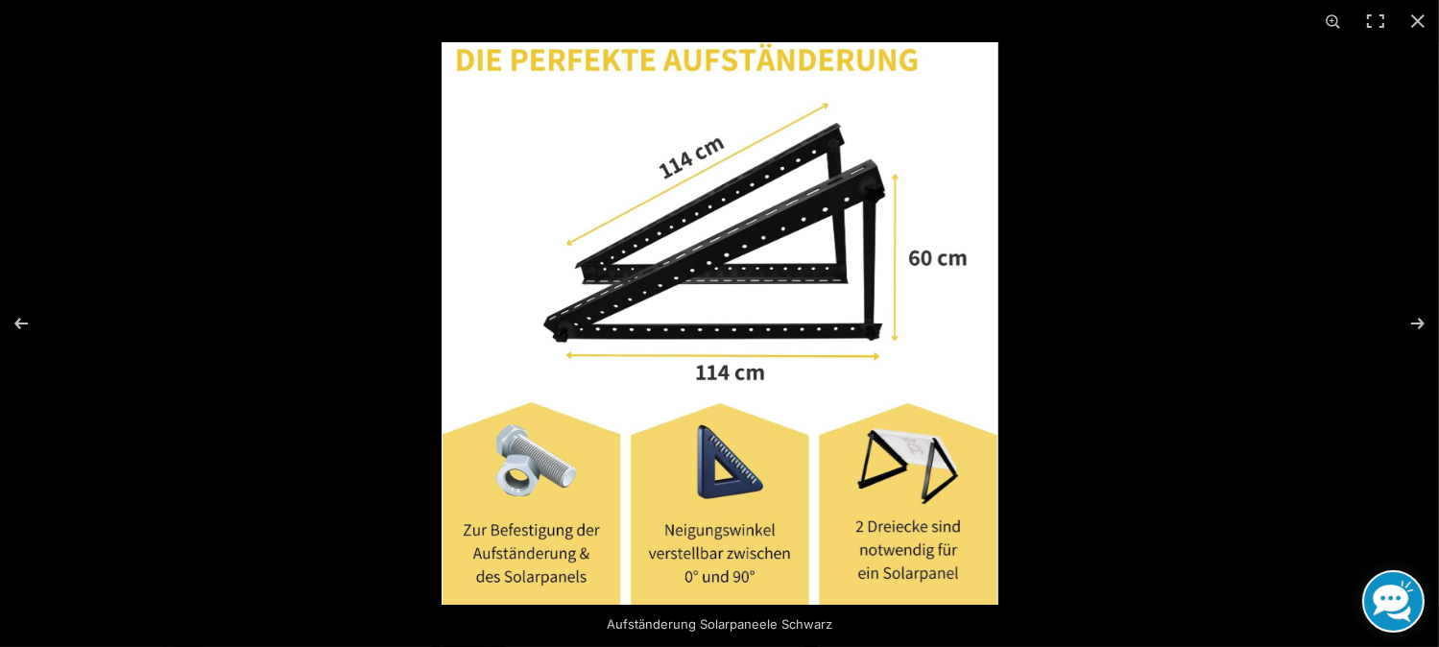
click at [733, 383] on img at bounding box center [720, 323] width 557 height 563
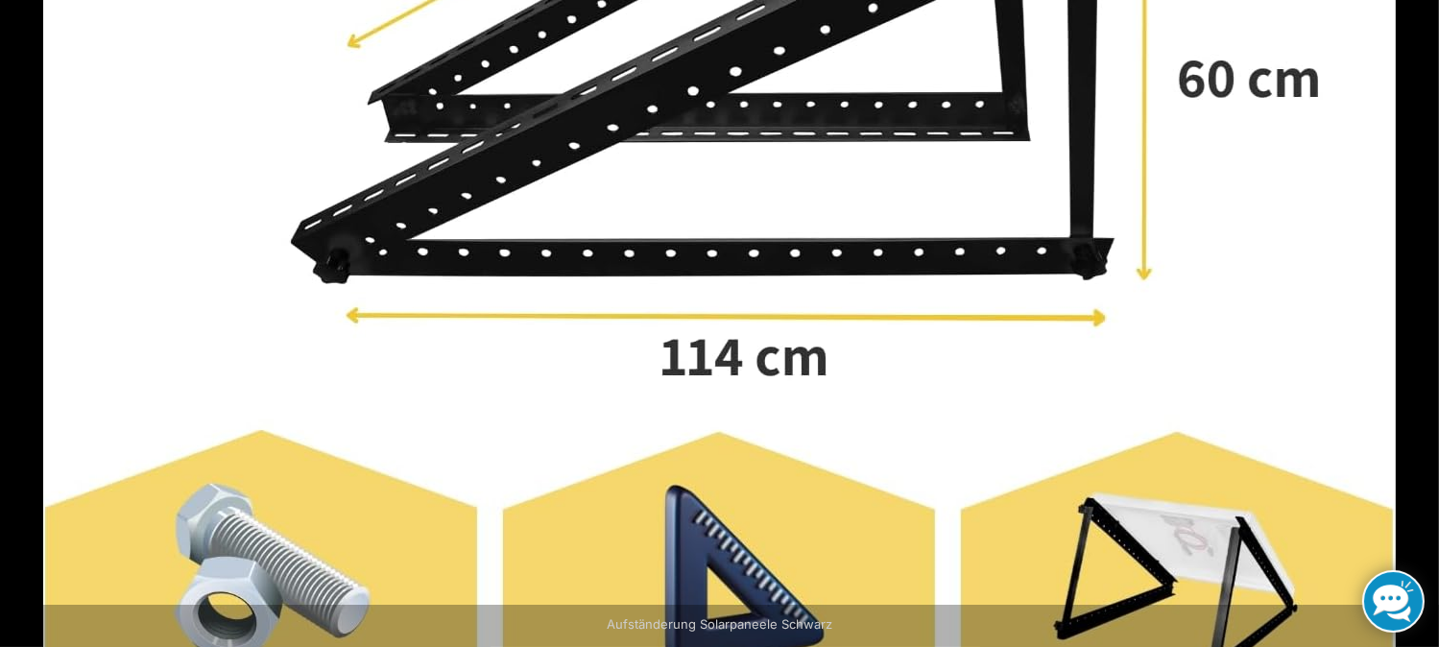
click at [733, 383] on img at bounding box center [719, 238] width 1353 height 1367
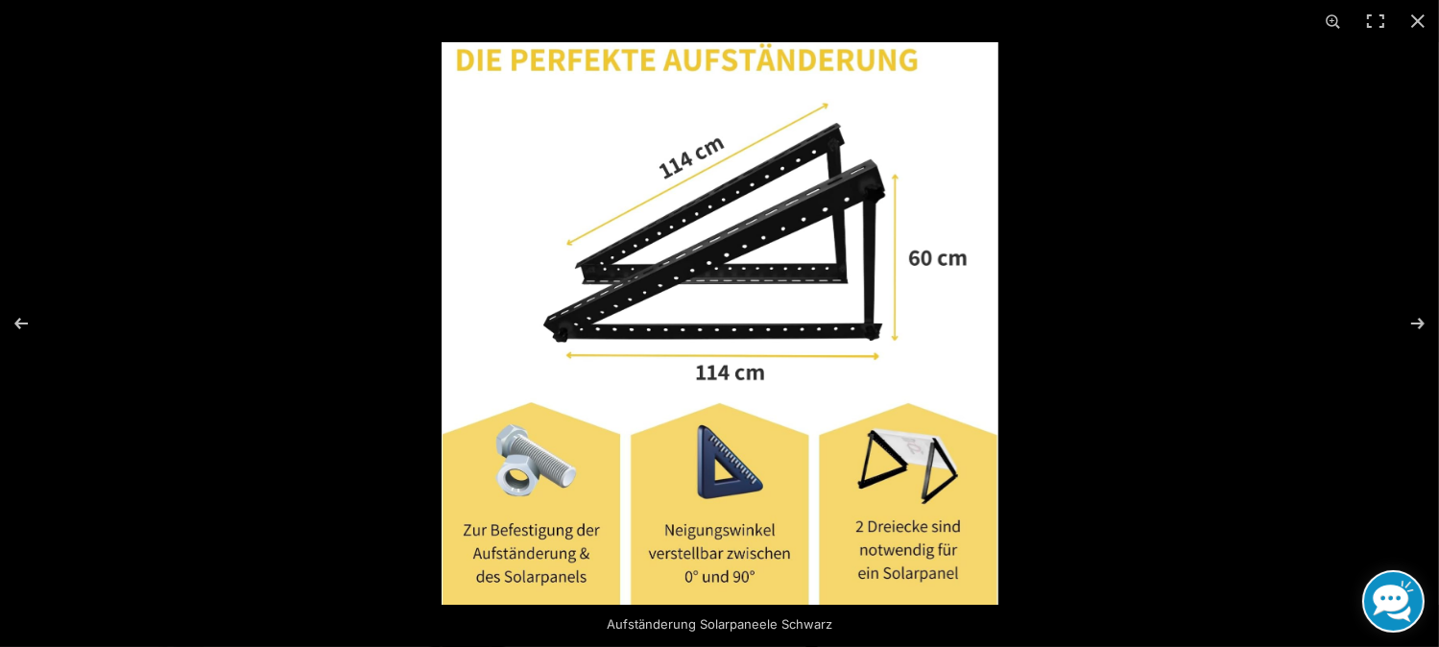
click at [522, 191] on img at bounding box center [720, 323] width 557 height 563
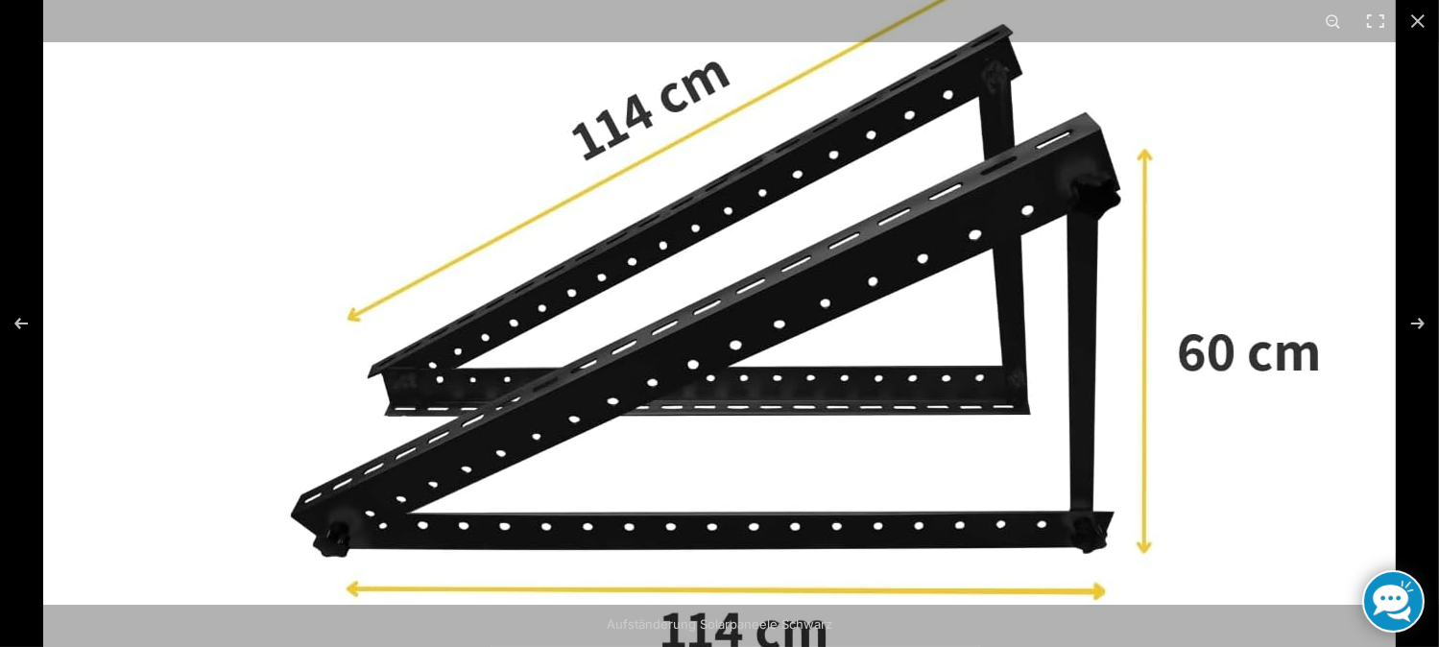
click at [415, 238] on img at bounding box center [719, 511] width 1353 height 1367
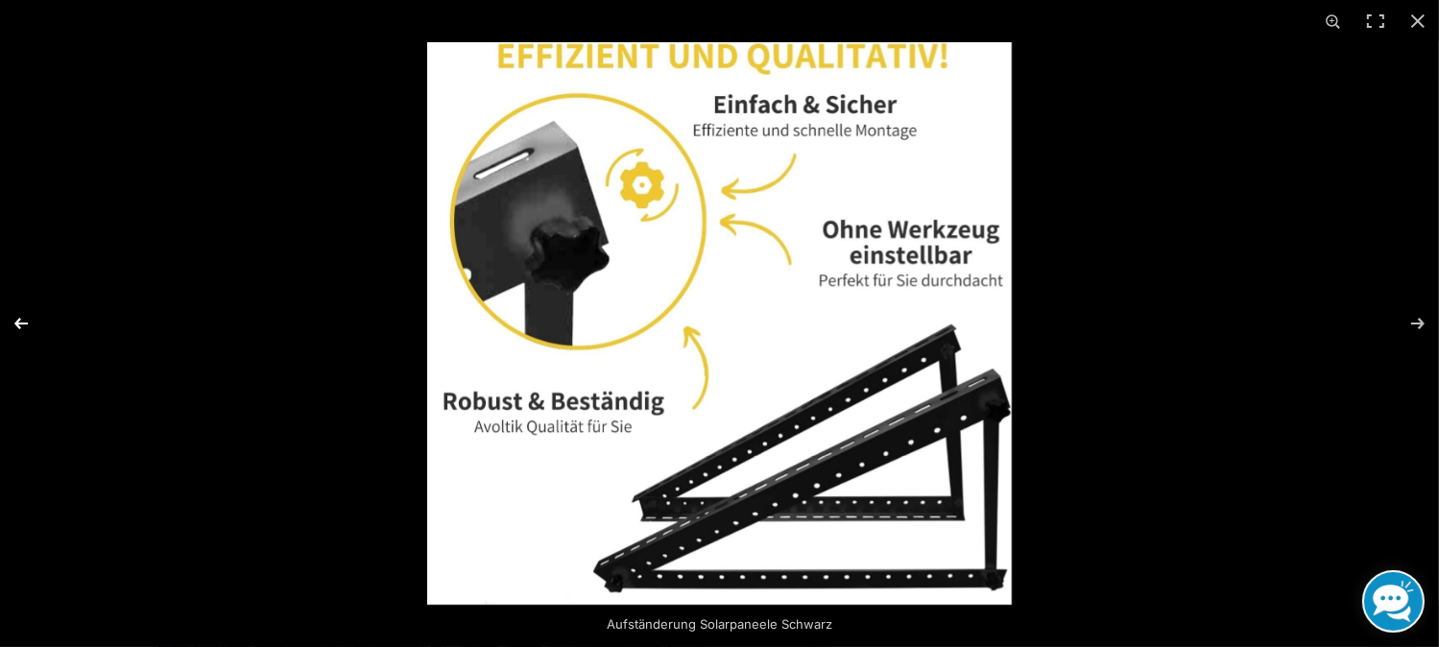
click at [19, 318] on button "Previous (arrow left)" at bounding box center [33, 324] width 67 height 96
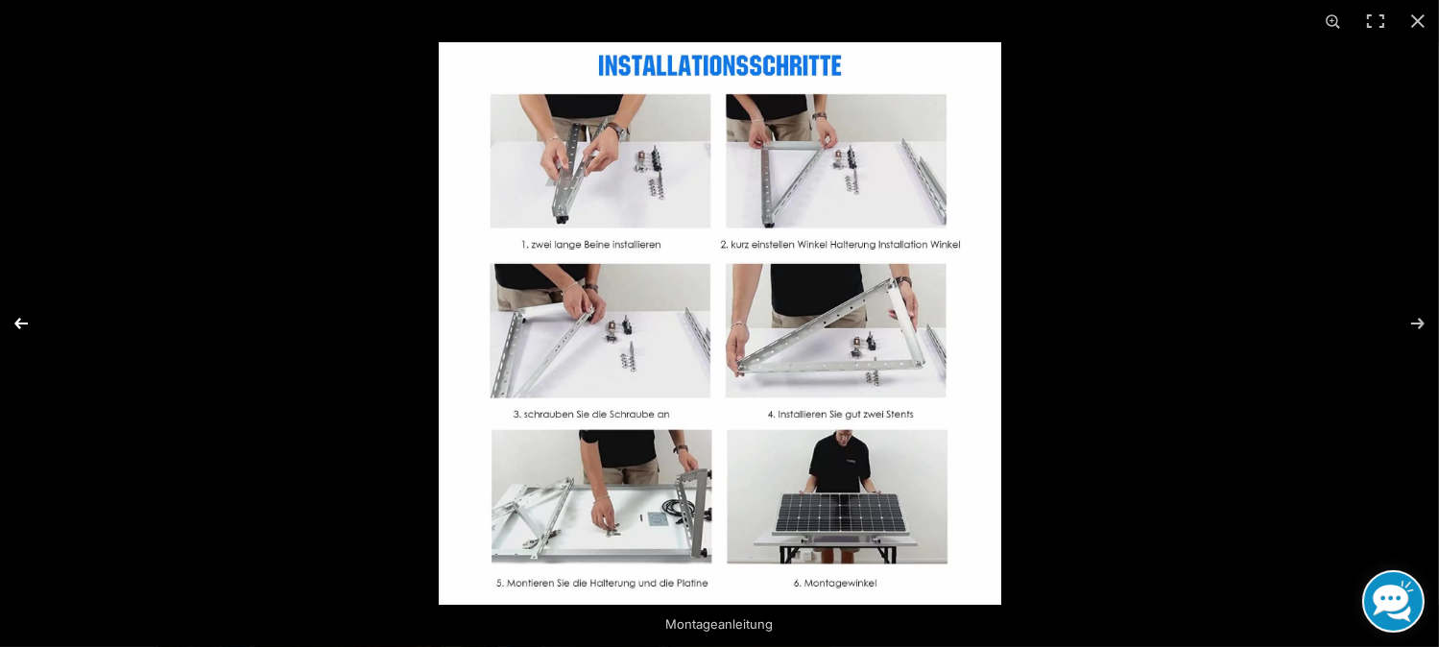
click at [19, 318] on button "Previous (arrow left)" at bounding box center [33, 324] width 67 height 96
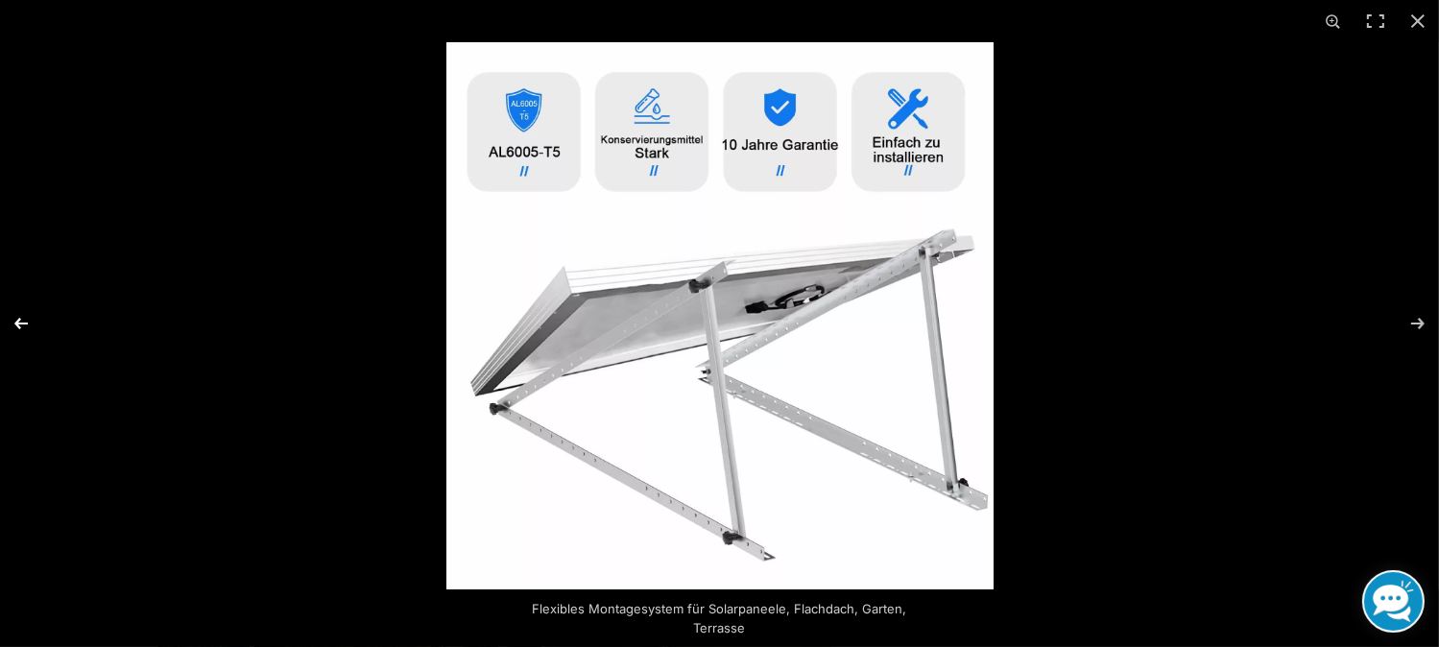
click at [19, 318] on button "Previous (arrow left)" at bounding box center [33, 324] width 67 height 96
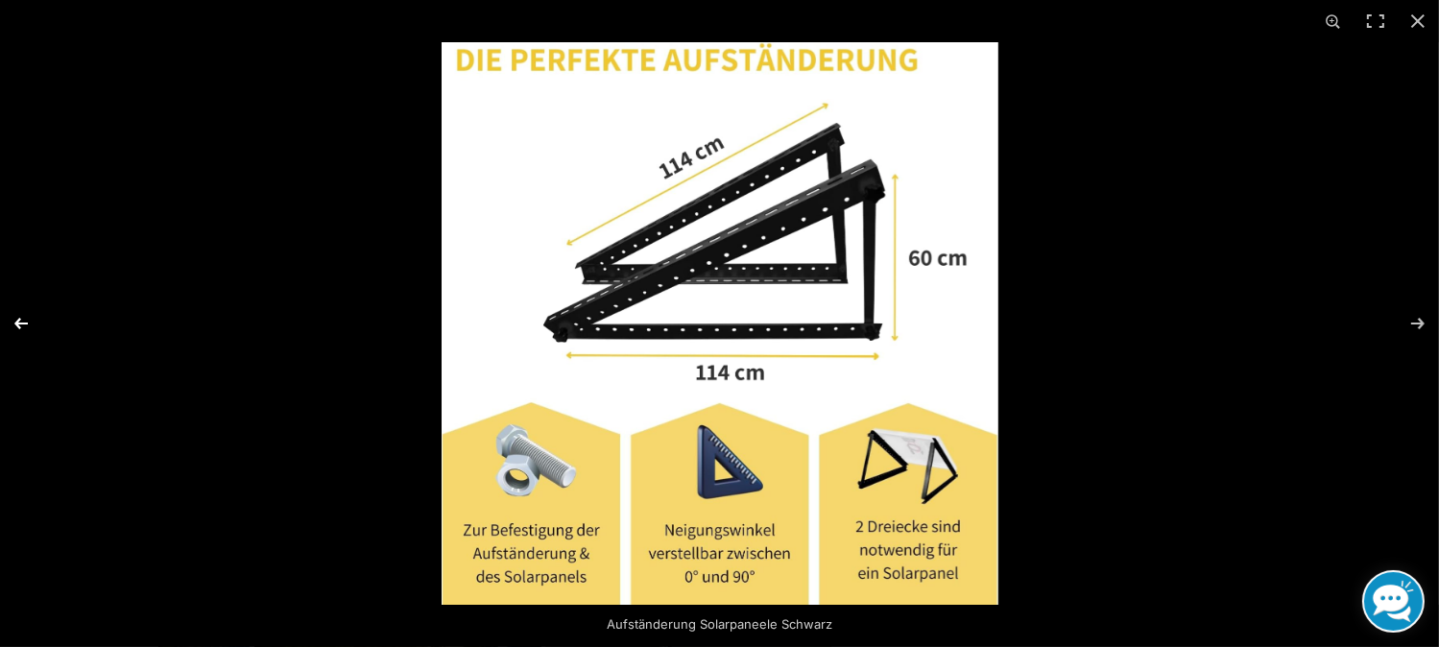
click at [19, 318] on button "Previous (arrow left)" at bounding box center [33, 324] width 67 height 96
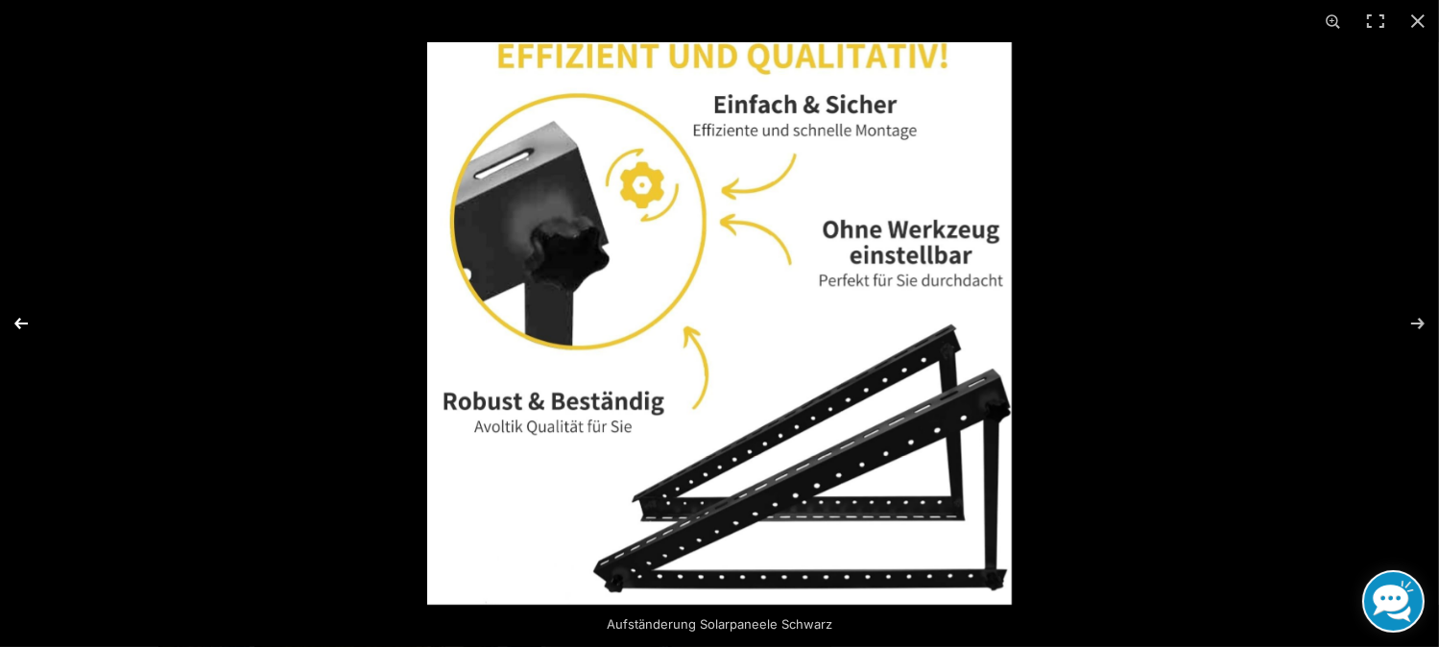
click at [19, 318] on button "Previous (arrow left)" at bounding box center [33, 324] width 67 height 96
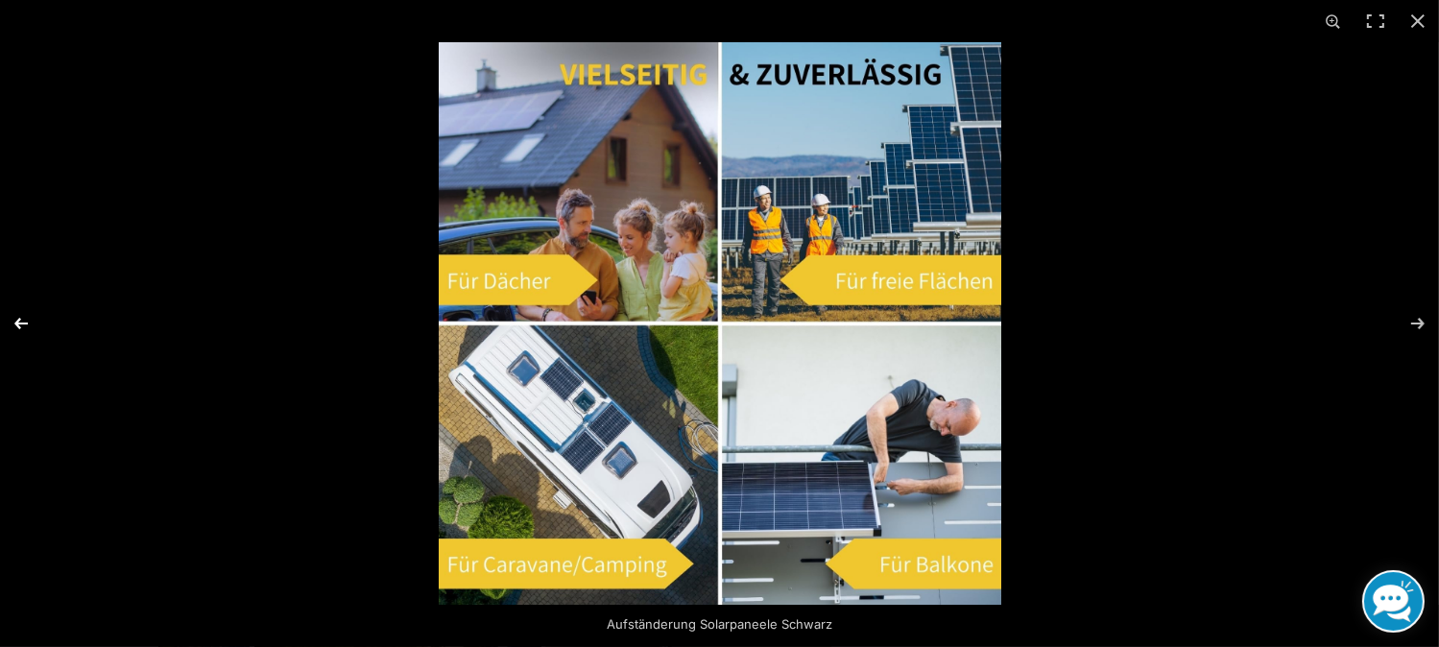
click at [8, 318] on button "Previous (arrow left)" at bounding box center [33, 324] width 67 height 96
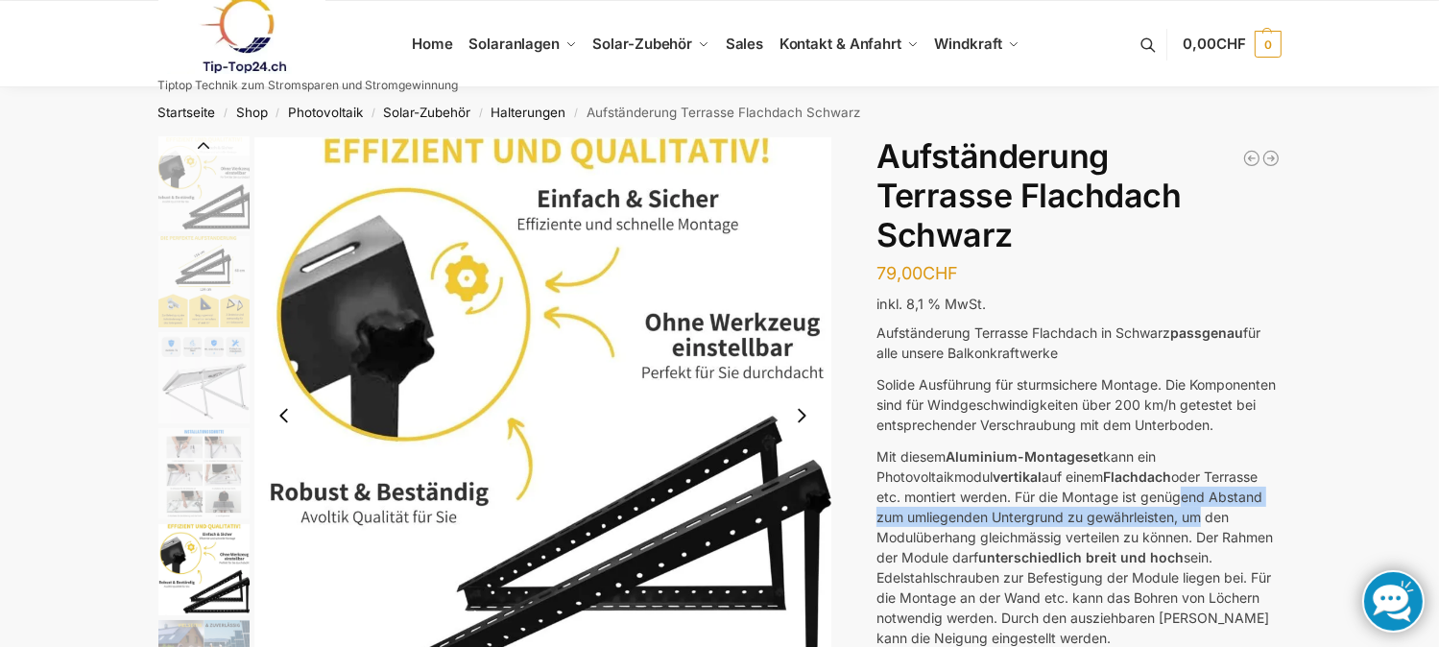
drag, startPoint x: 1170, startPoint y: 525, endPoint x: 1190, endPoint y: 538, distance: 23.7
click at [1190, 538] on p "Mit diesem Aluminium-Montageset kann ein Photovoltaikmodul vertikal auf einem F…" at bounding box center [1078, 547] width 404 height 202
